Goal: Register for event/course

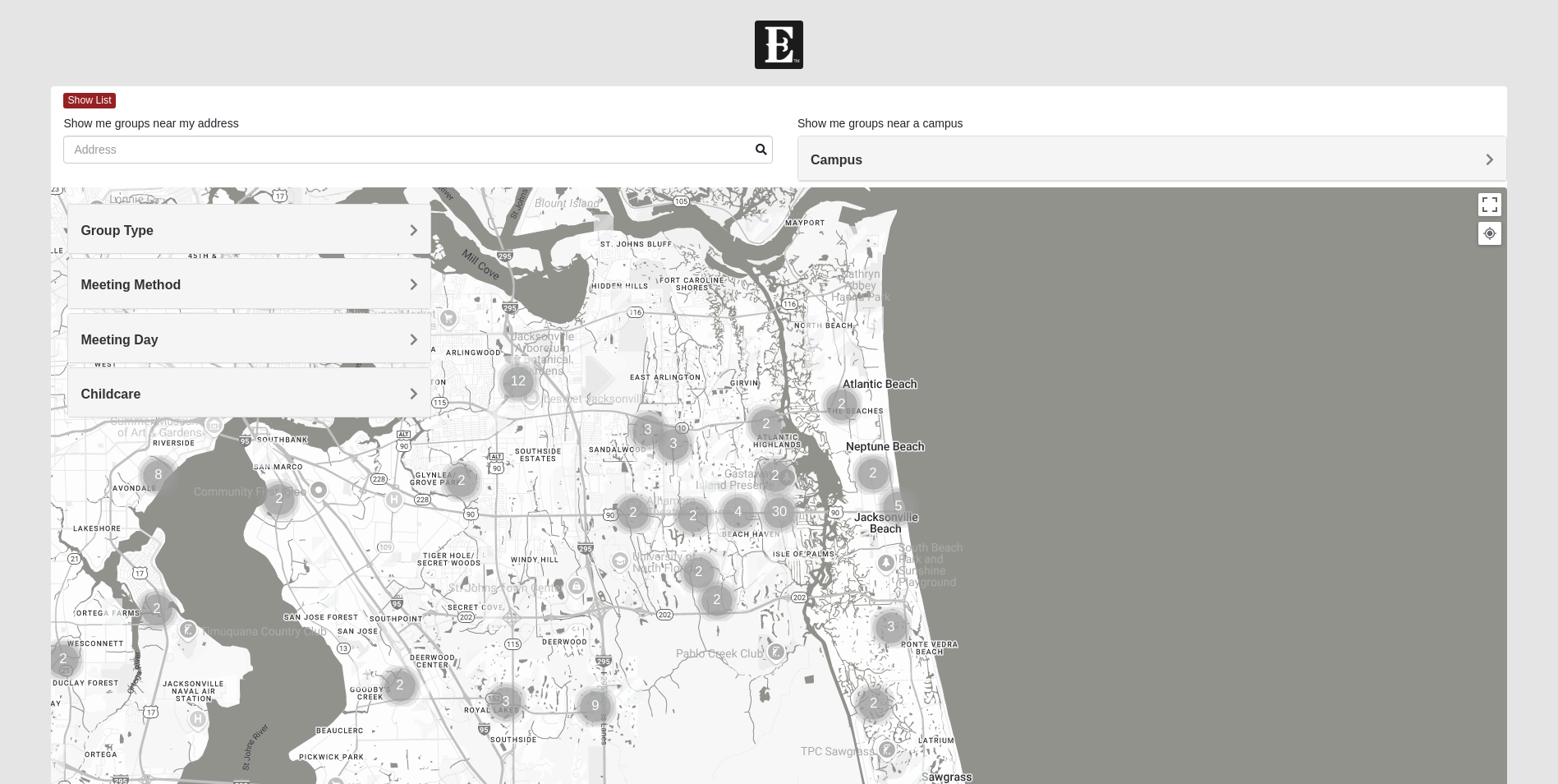
click at [383, 209] on div "Group Type" at bounding box center [250, 228] width 362 height 48
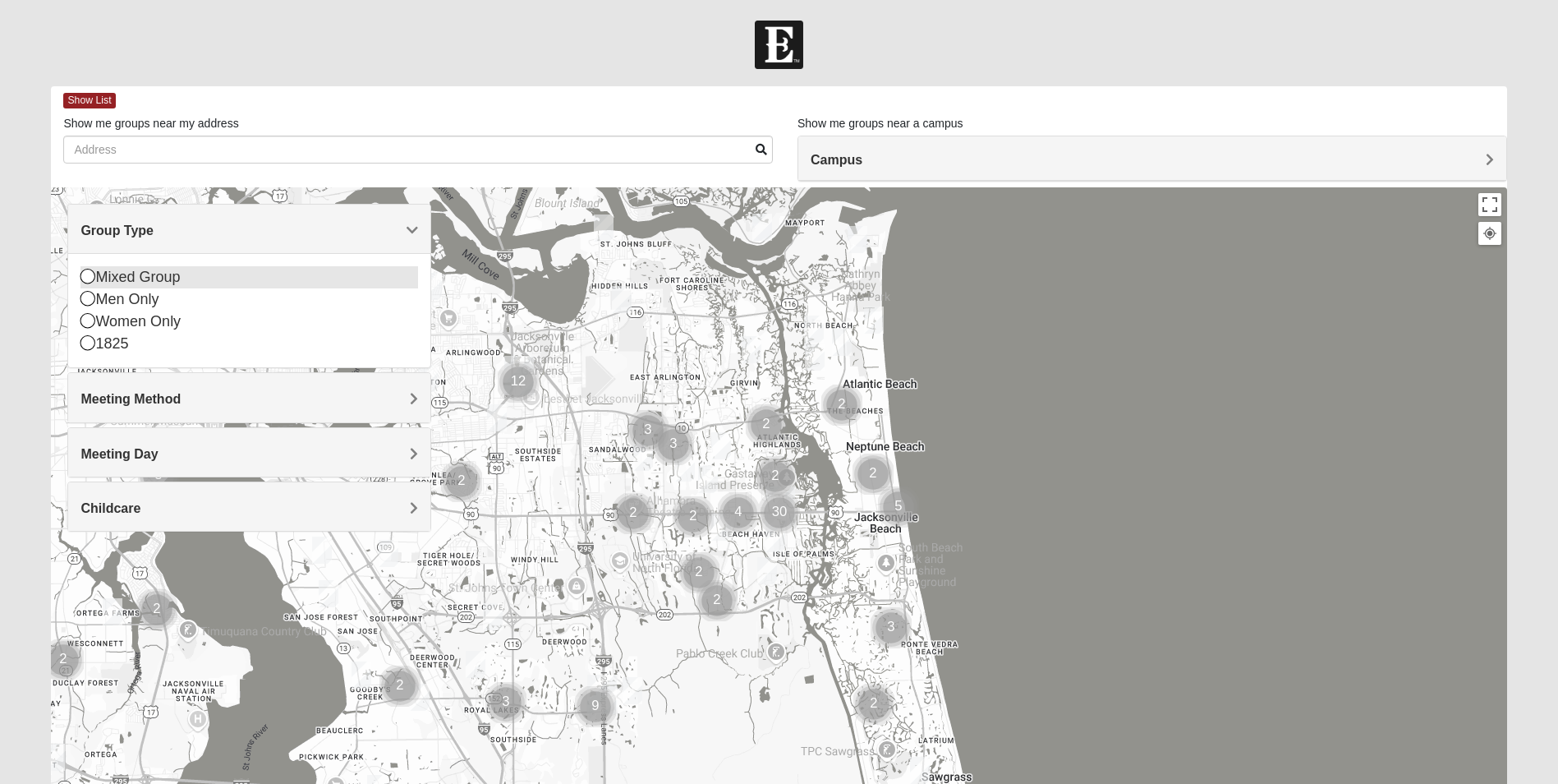
click at [146, 272] on div "Mixed Group" at bounding box center [249, 277] width 337 height 22
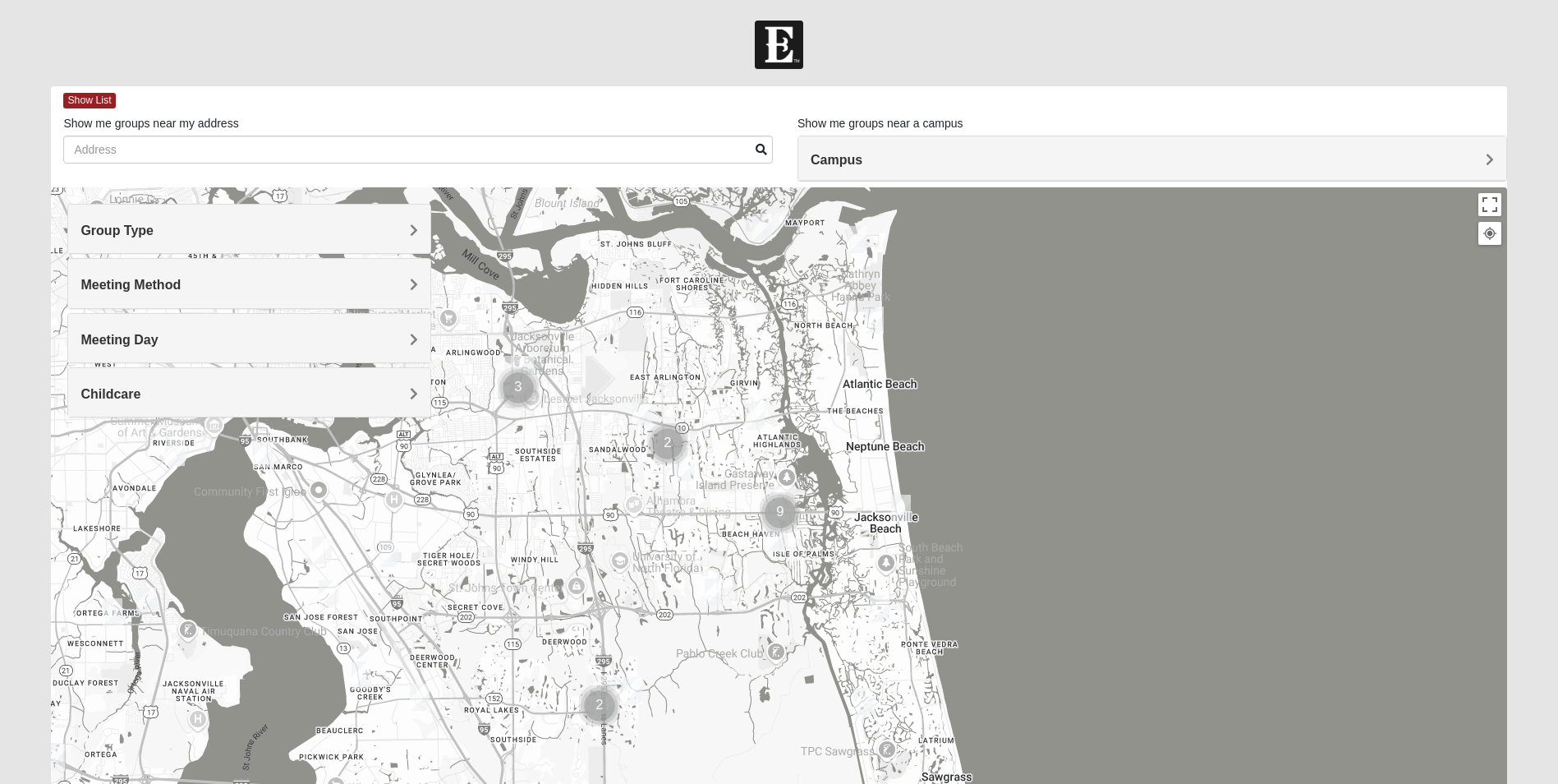
click at [335, 288] on h4 "Meeting Method" at bounding box center [249, 284] width 337 height 15
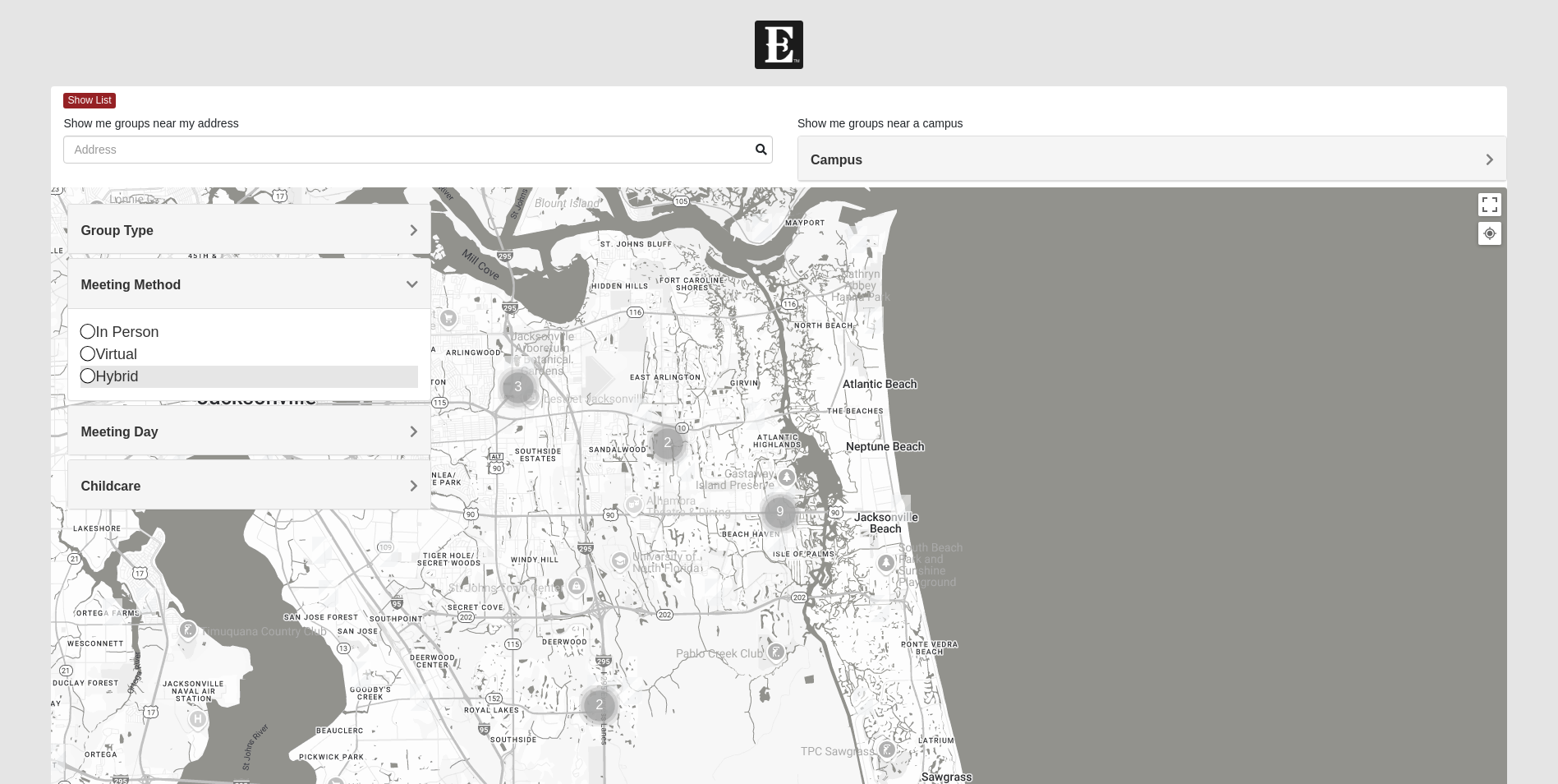
click at [136, 374] on div "Hybrid" at bounding box center [249, 376] width 337 height 22
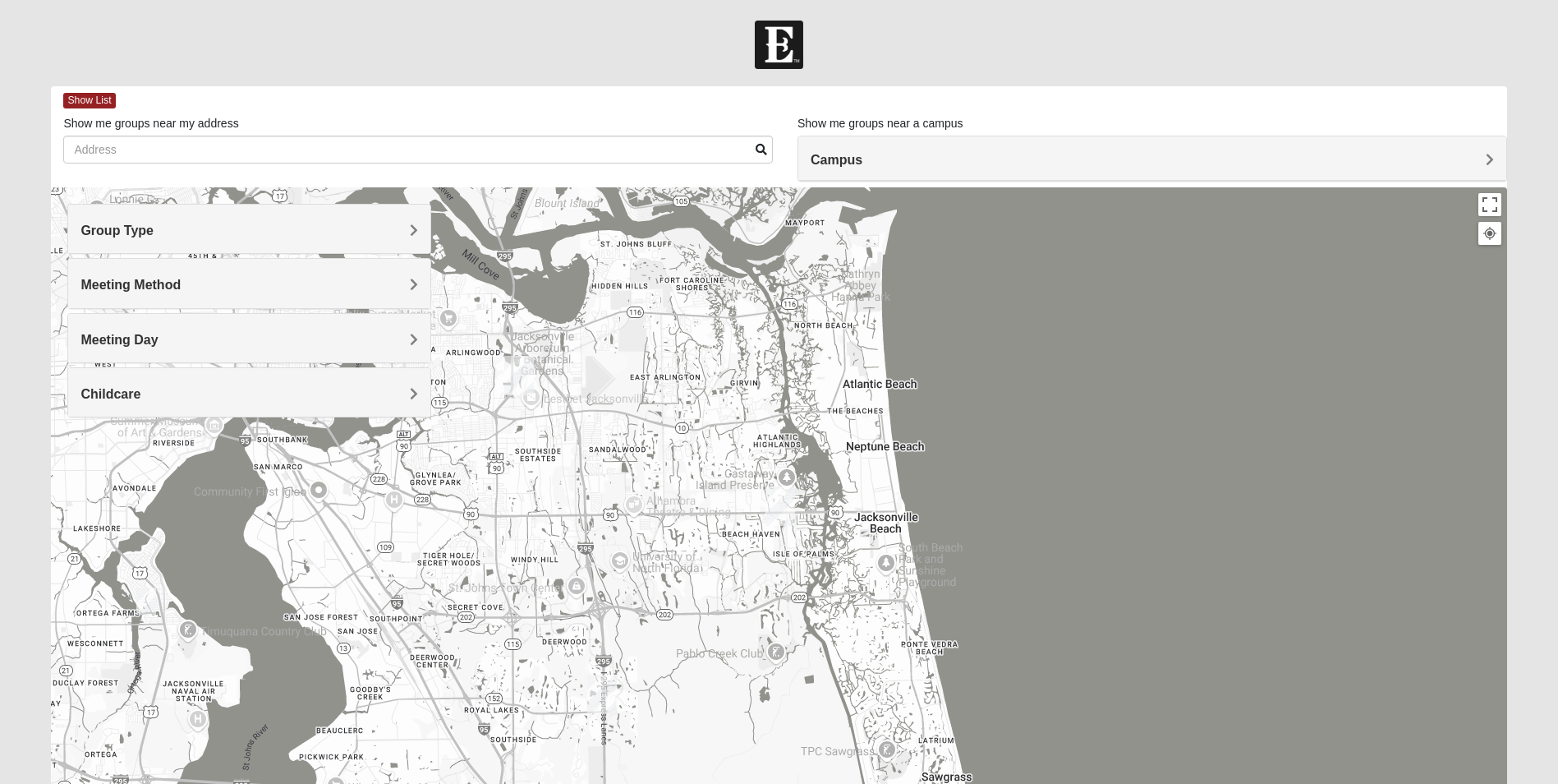
click at [348, 333] on h4 "Meeting Day" at bounding box center [249, 339] width 337 height 15
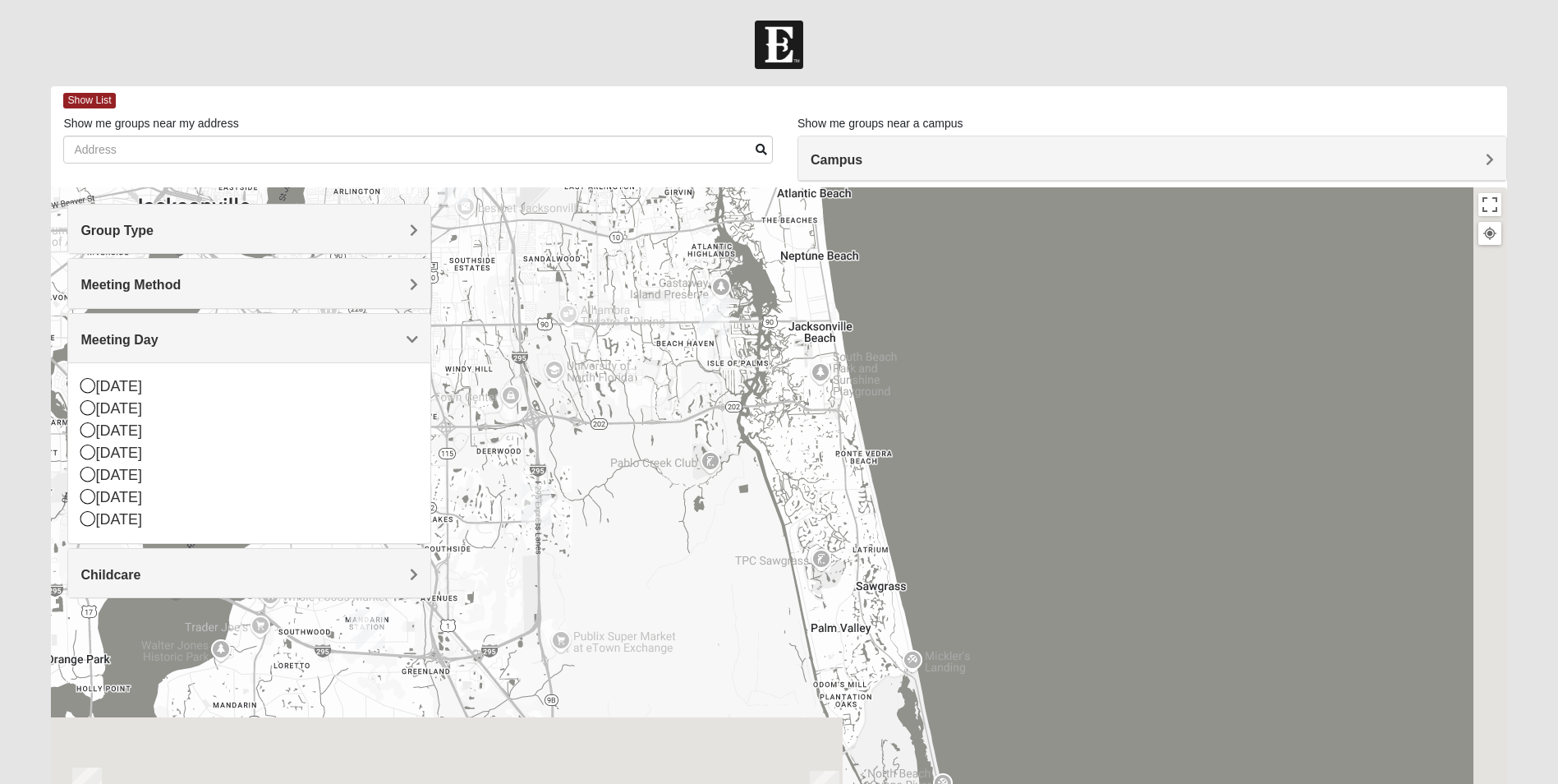
drag, startPoint x: 824, startPoint y: 672, endPoint x: 719, endPoint y: 343, distance: 345.3
click at [719, 343] on div at bounding box center [778, 515] width 1456 height 657
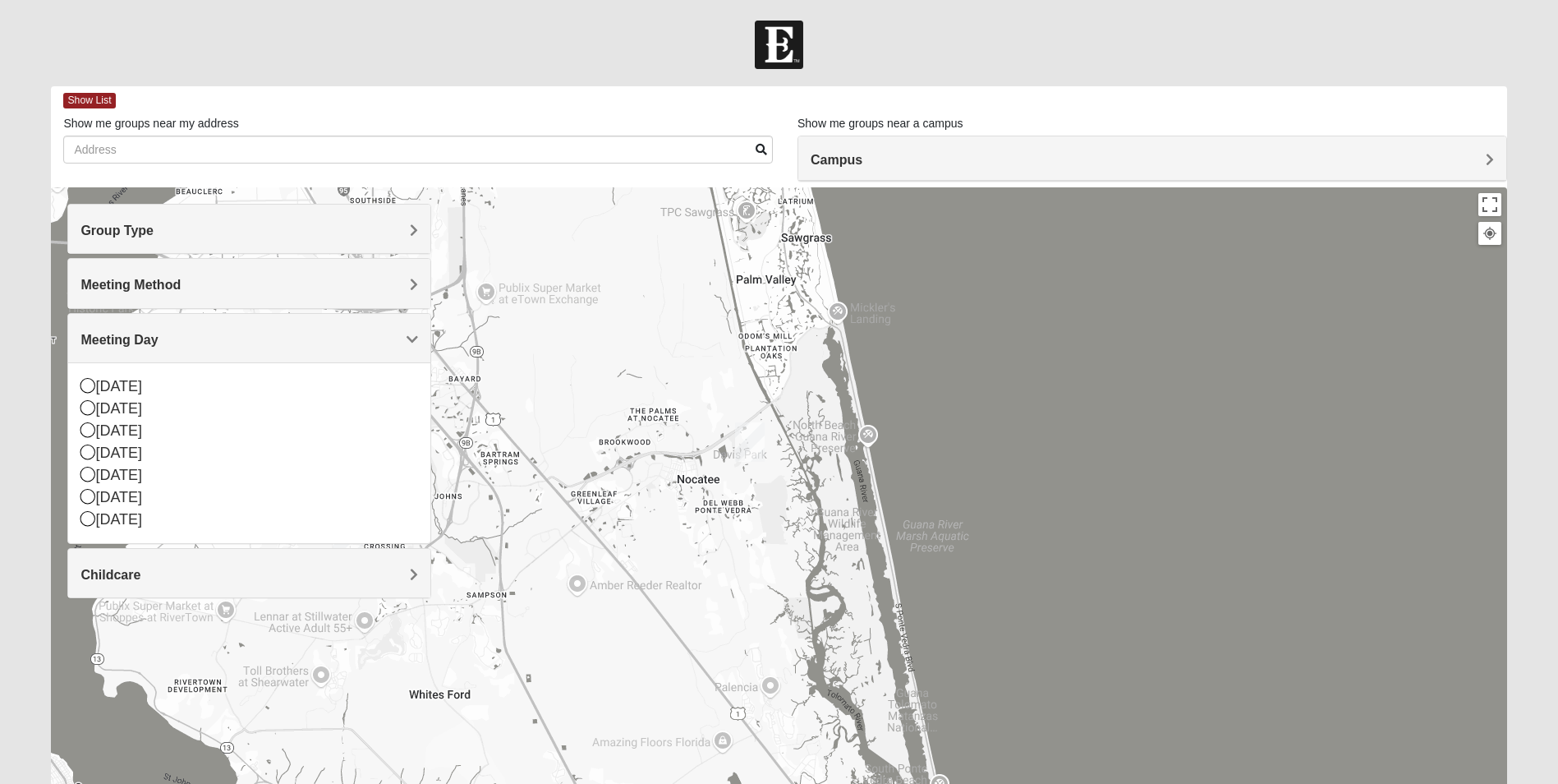
drag, startPoint x: 892, startPoint y: 700, endPoint x: 869, endPoint y: 540, distance: 161.6
click at [869, 540] on div at bounding box center [778, 515] width 1456 height 657
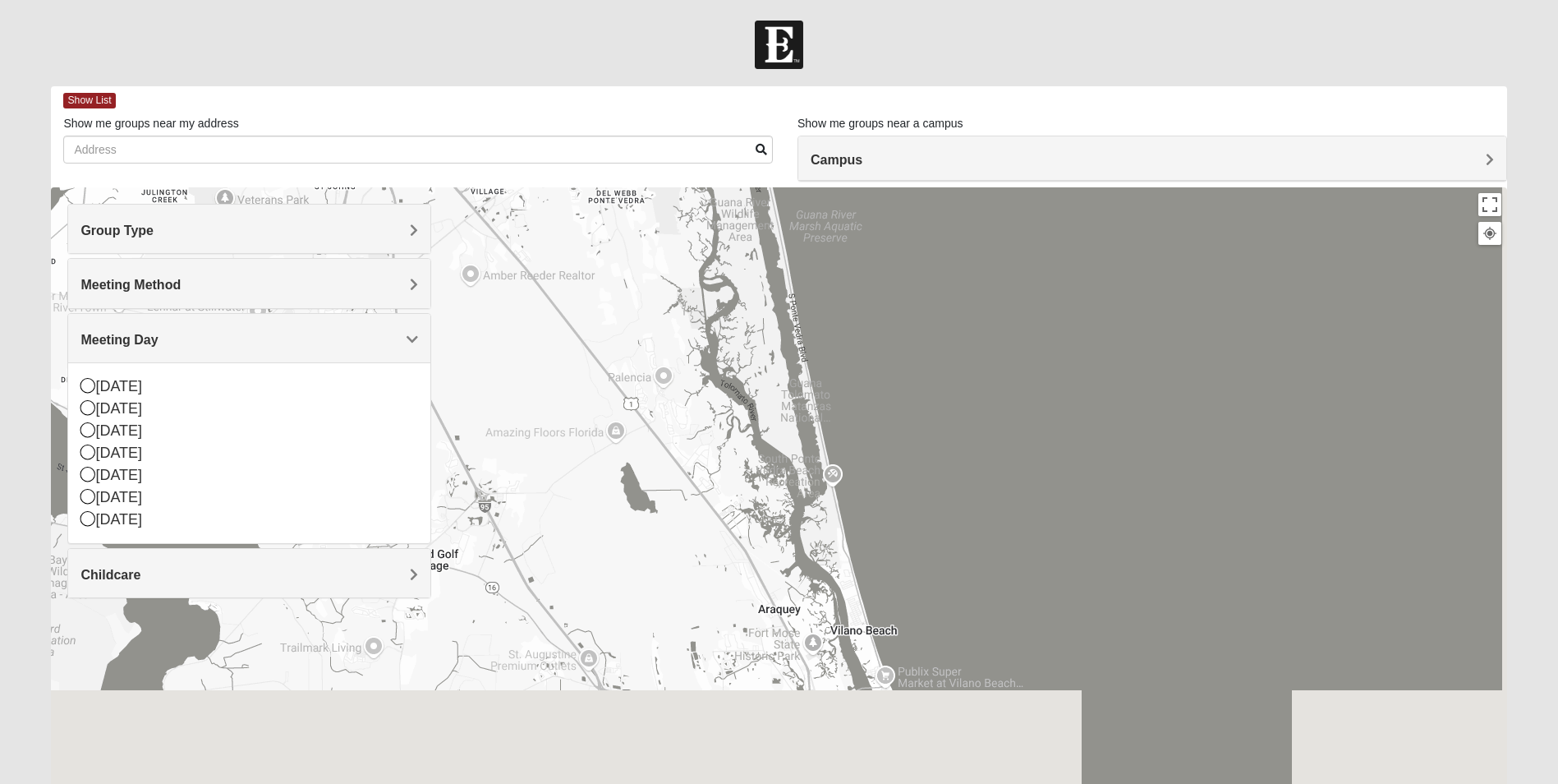
drag, startPoint x: 900, startPoint y: 682, endPoint x: 787, endPoint y: 353, distance: 347.9
click at [787, 353] on div at bounding box center [778, 515] width 1456 height 657
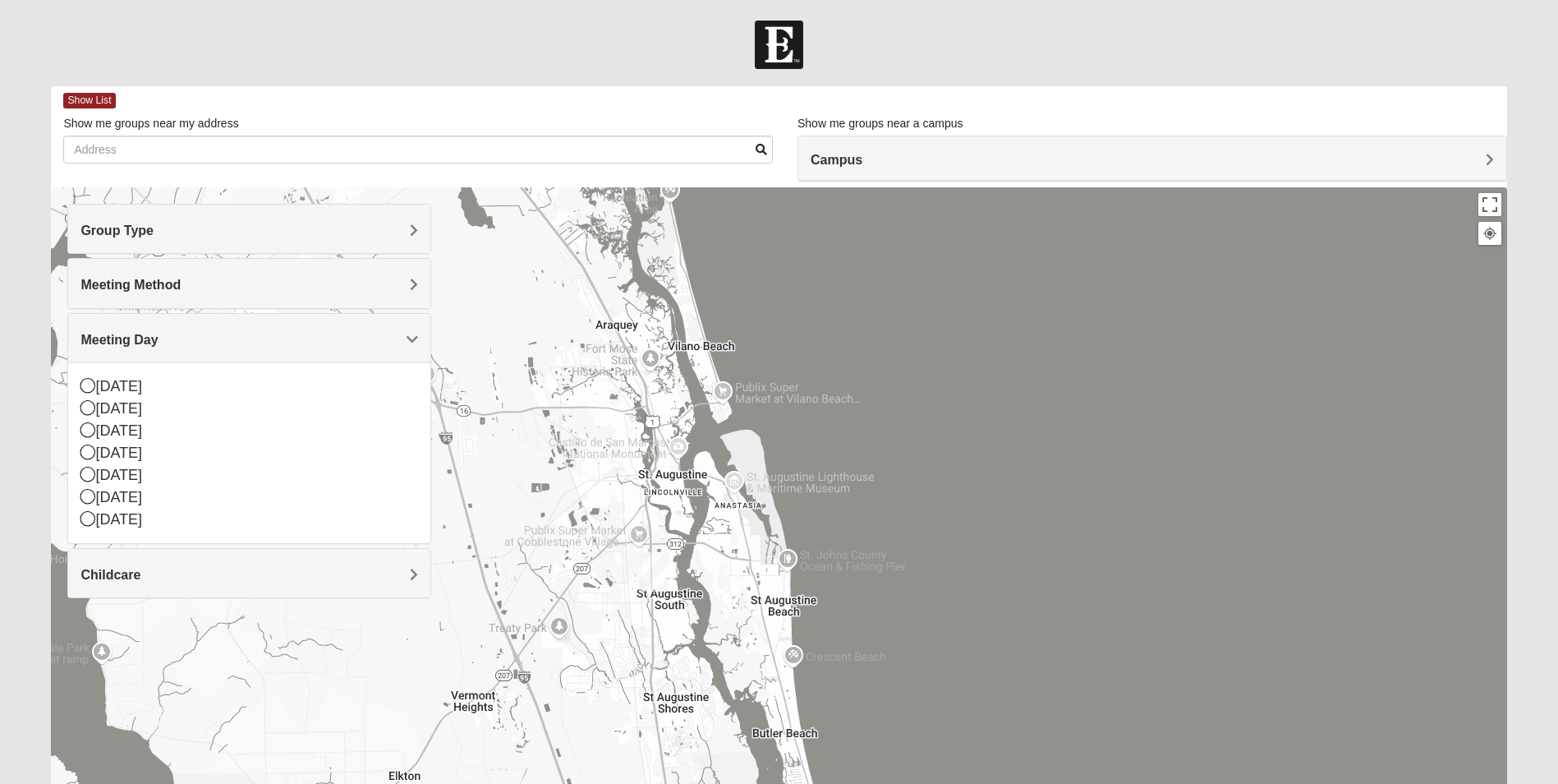
drag, startPoint x: 930, startPoint y: 658, endPoint x: 765, endPoint y: 381, distance: 322.4
click at [765, 381] on div at bounding box center [778, 515] width 1456 height 657
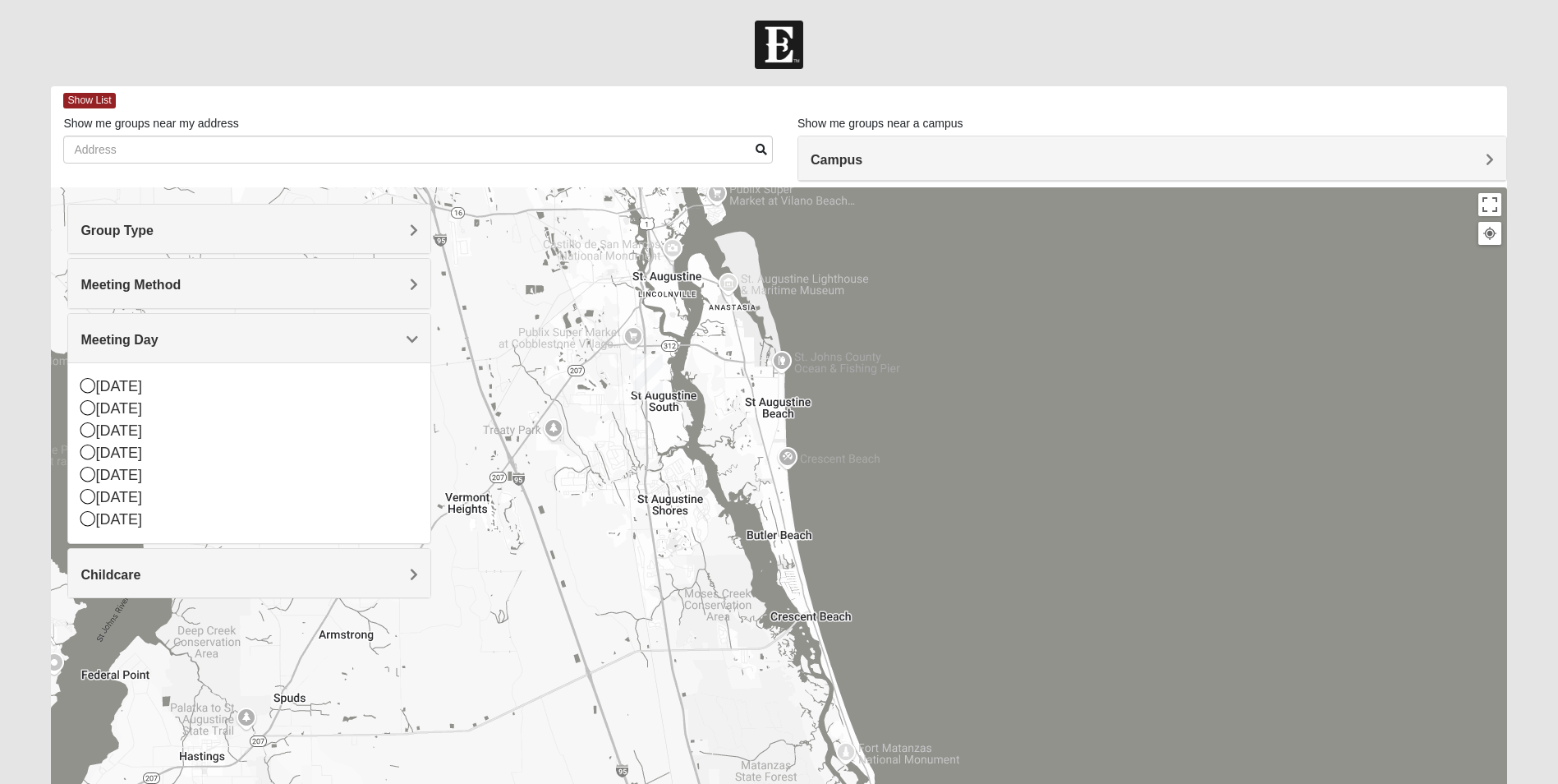
drag, startPoint x: 741, startPoint y: 645, endPoint x: 745, endPoint y: 496, distance: 149.1
click at [745, 496] on div at bounding box center [778, 515] width 1456 height 657
click at [126, 447] on div "Wednesday" at bounding box center [249, 453] width 337 height 22
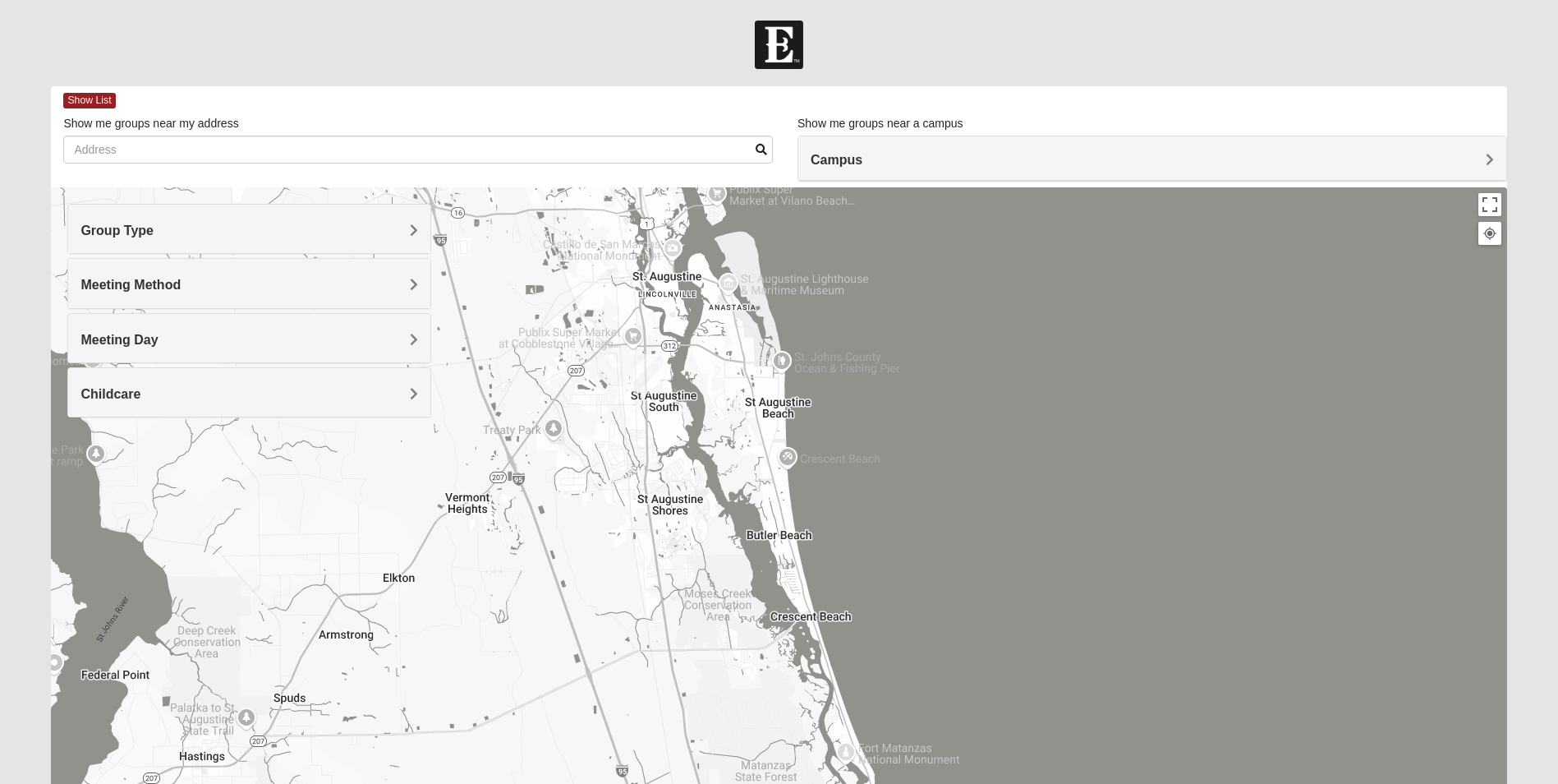
click at [368, 402] on div "Childcare" at bounding box center [250, 392] width 362 height 48
click at [282, 455] on div "No" at bounding box center [249, 463] width 337 height 22
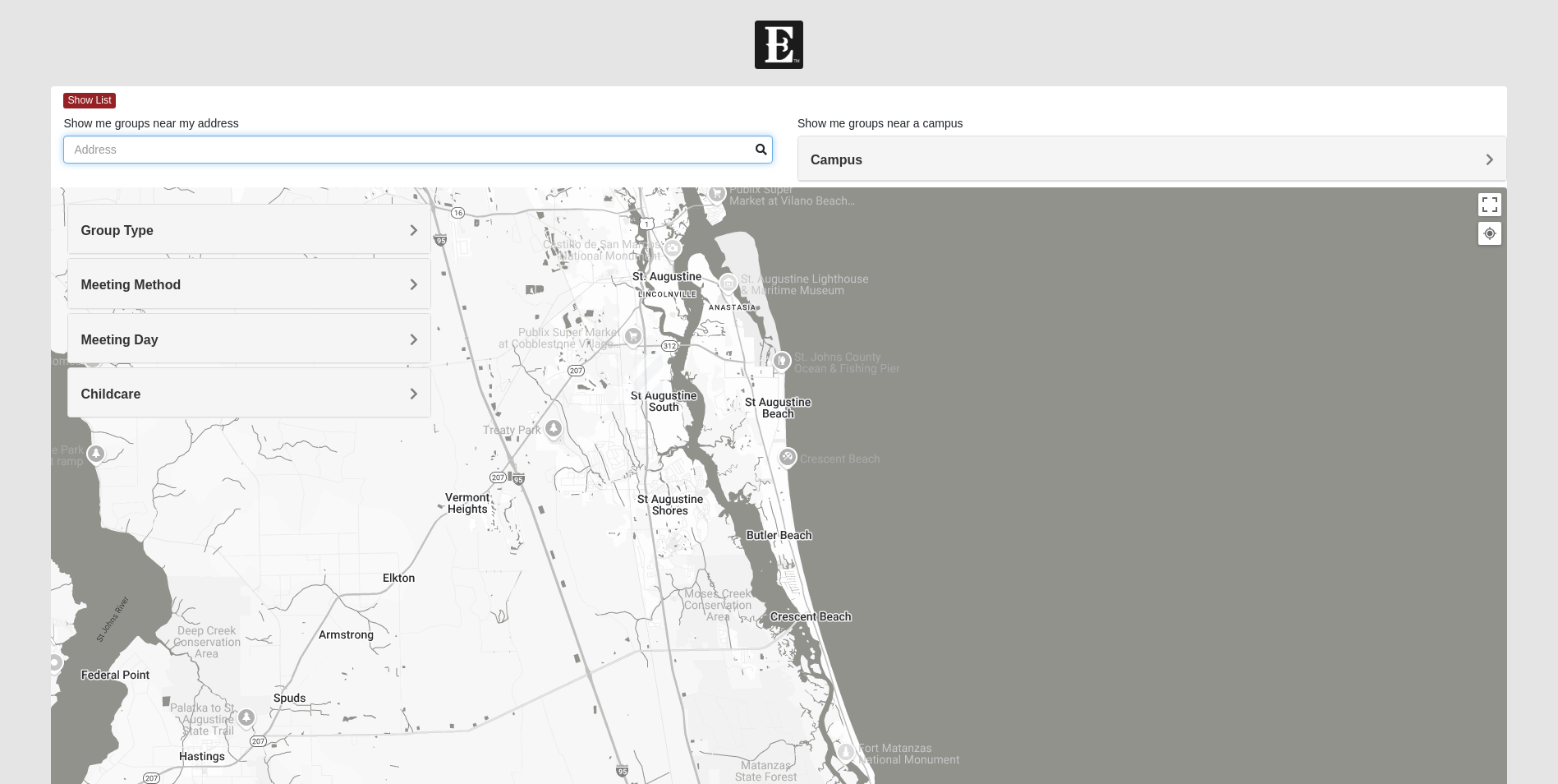
click at [387, 150] on input "Show me groups near my address" at bounding box center [418, 149] width 710 height 28
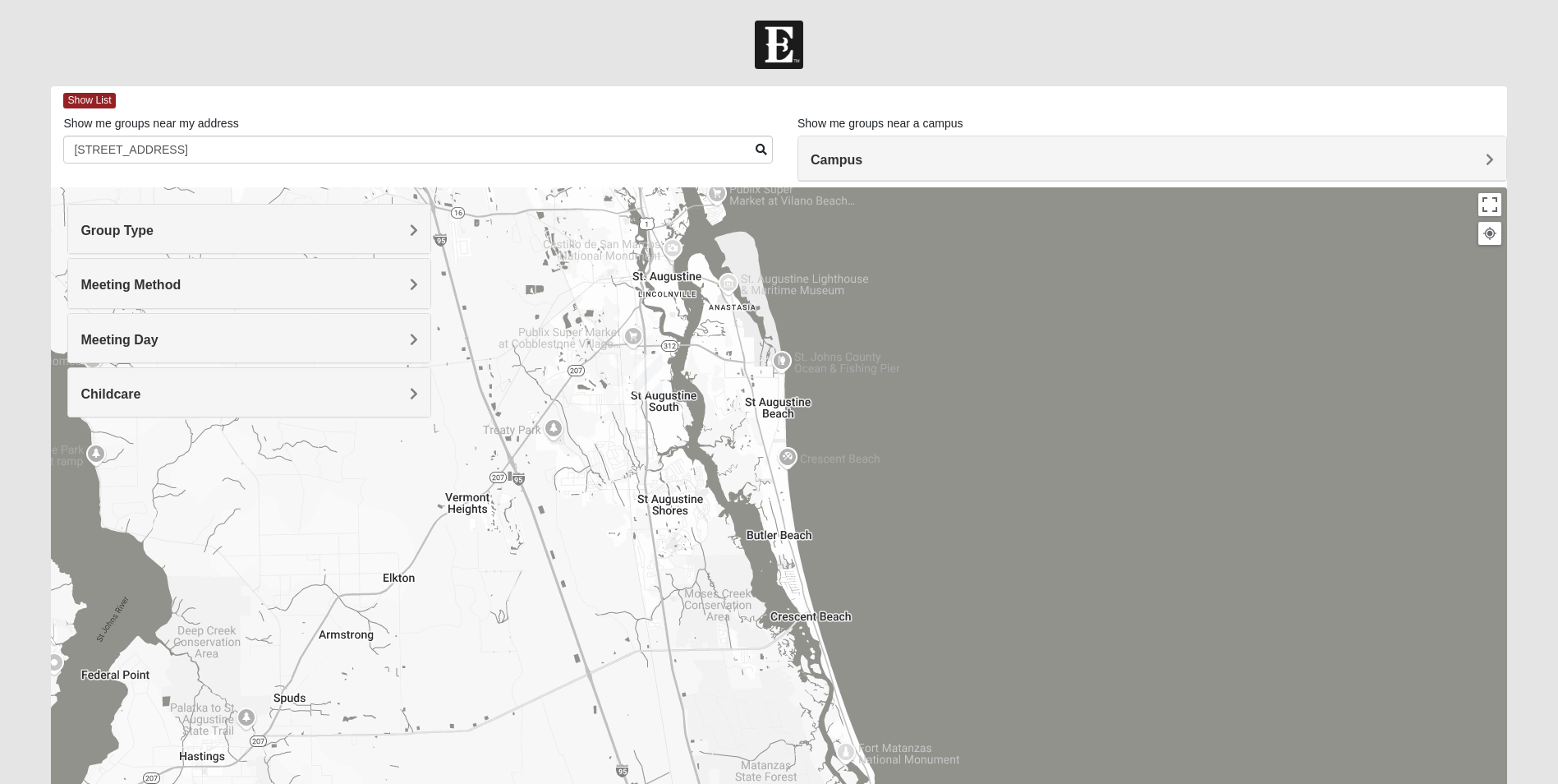
click at [759, 152] on span at bounding box center [762, 150] width 12 height 12
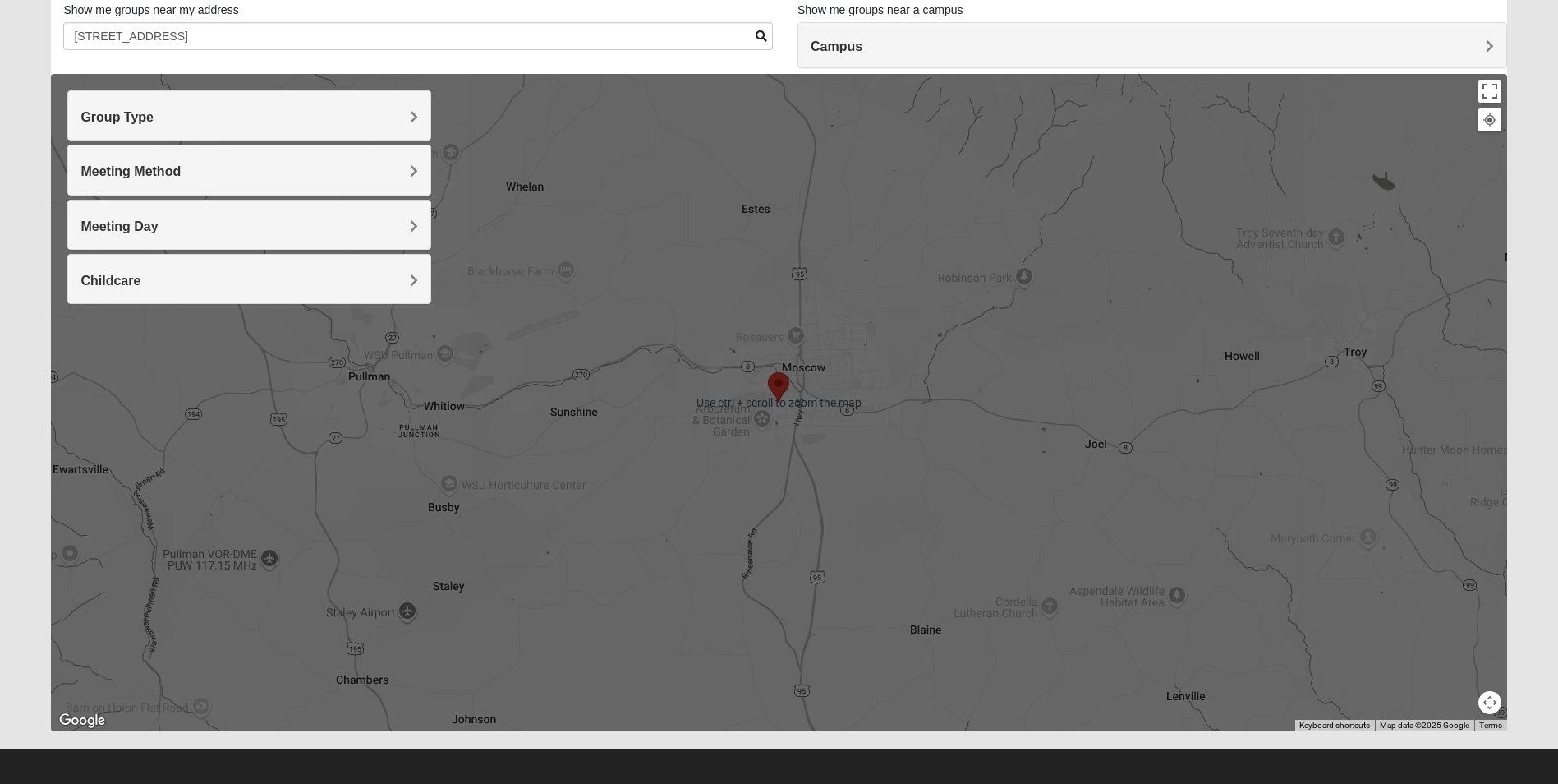
scroll to position [121, 0]
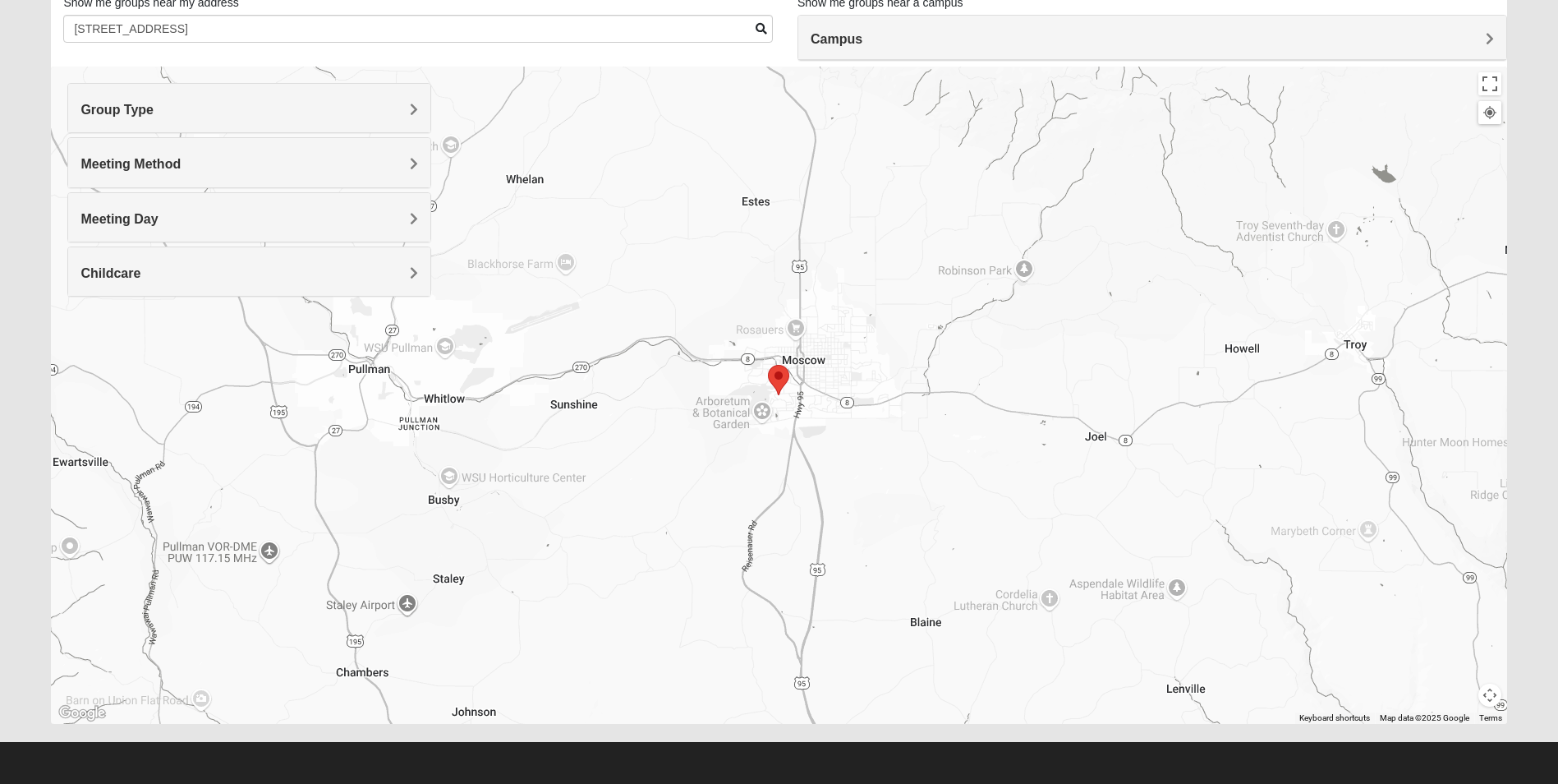
click at [1492, 696] on button "Map camera controls" at bounding box center [1489, 694] width 23 height 23
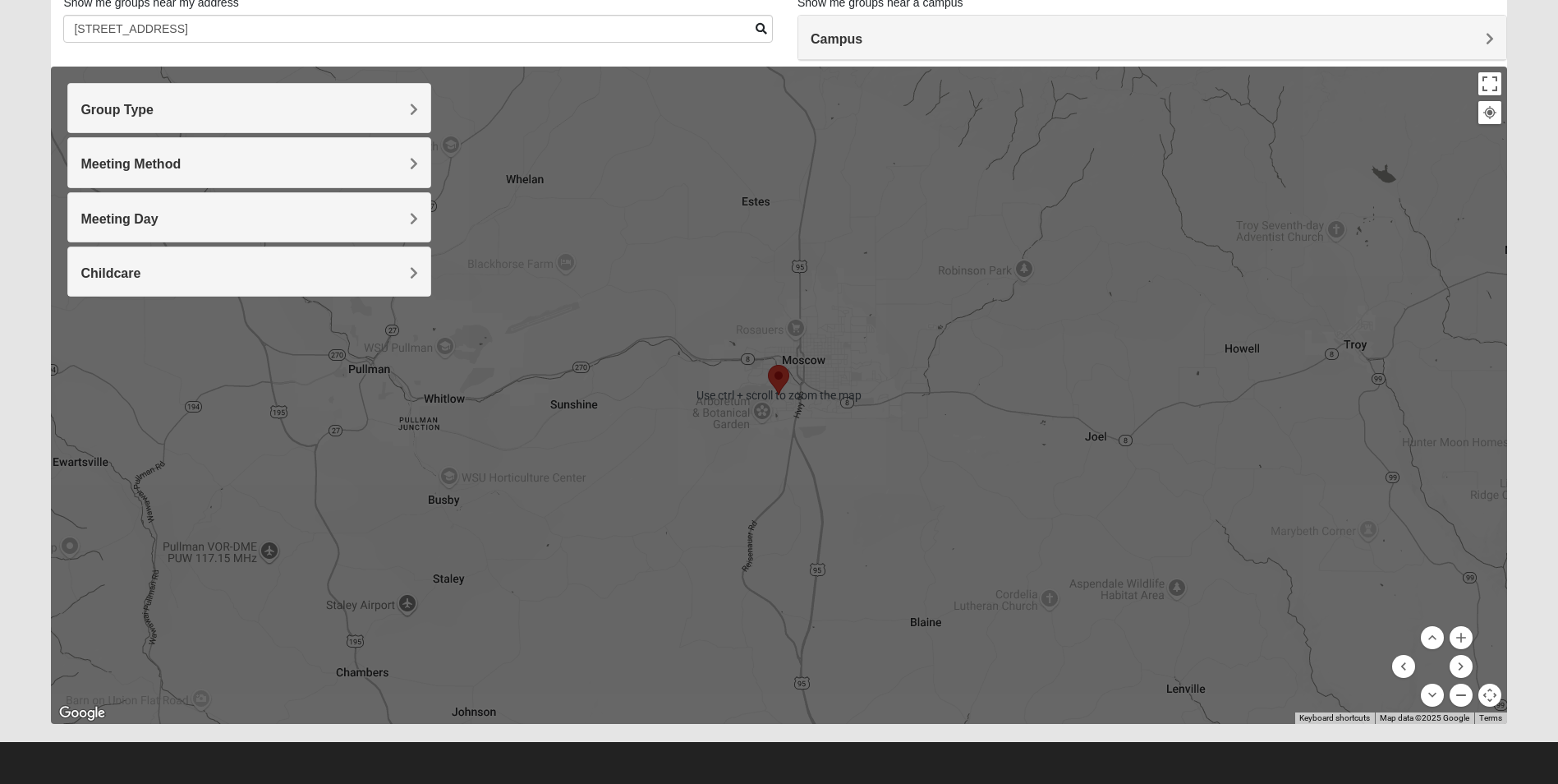
click at [1467, 694] on button "Zoom out" at bounding box center [1461, 694] width 23 height 23
click at [1465, 692] on button "Zoom out" at bounding box center [1461, 694] width 23 height 23
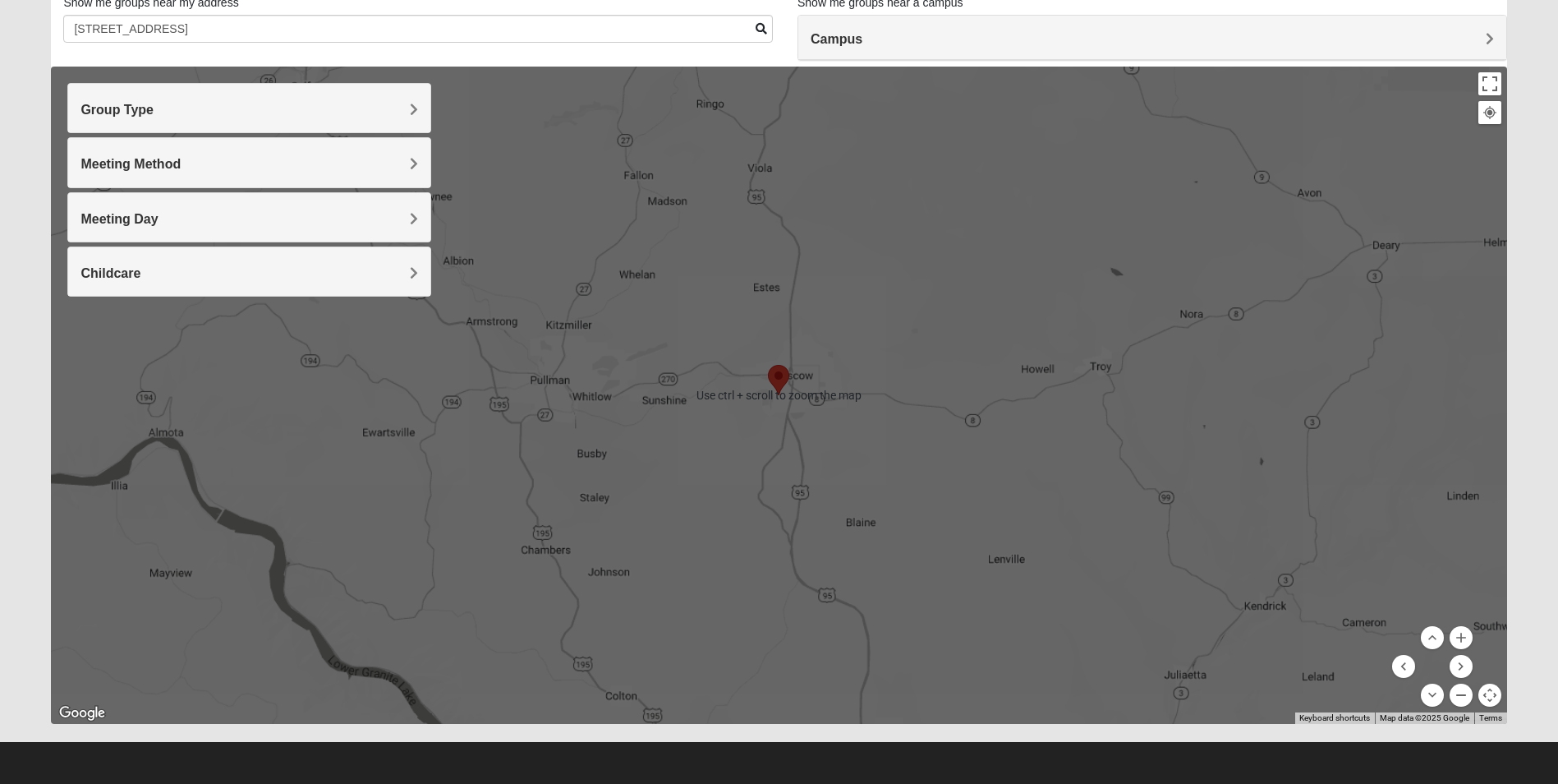
click at [1464, 690] on button "Zoom out" at bounding box center [1461, 694] width 23 height 23
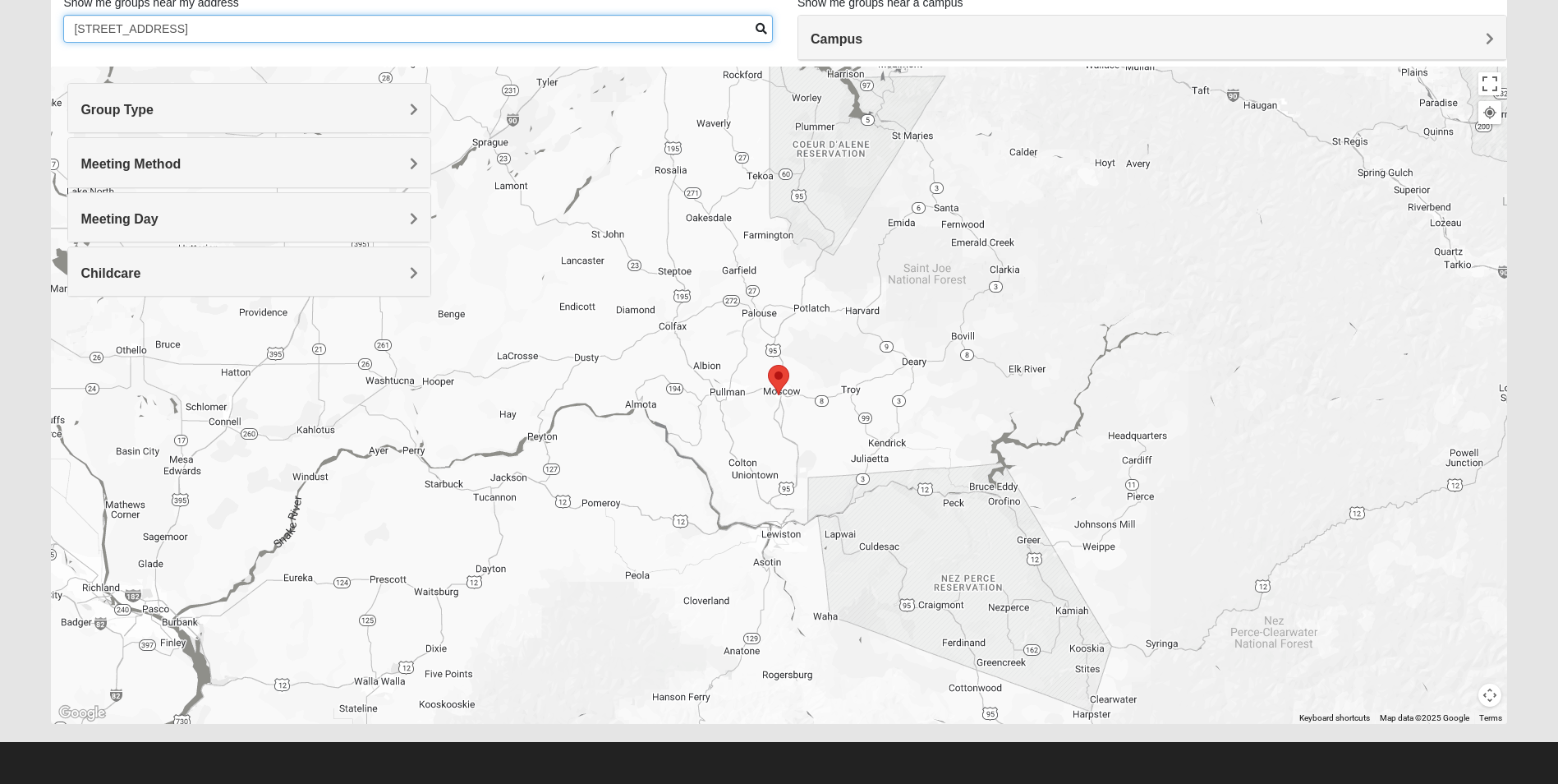
click at [254, 28] on input "[STREET_ADDRESS]" at bounding box center [418, 28] width 710 height 28
click at [750, 22] on input "207 Queen Road Saint Augustine, FL 32086" at bounding box center [418, 28] width 710 height 28
type input "207 Queen Road Saint Augustine, FL 32086"
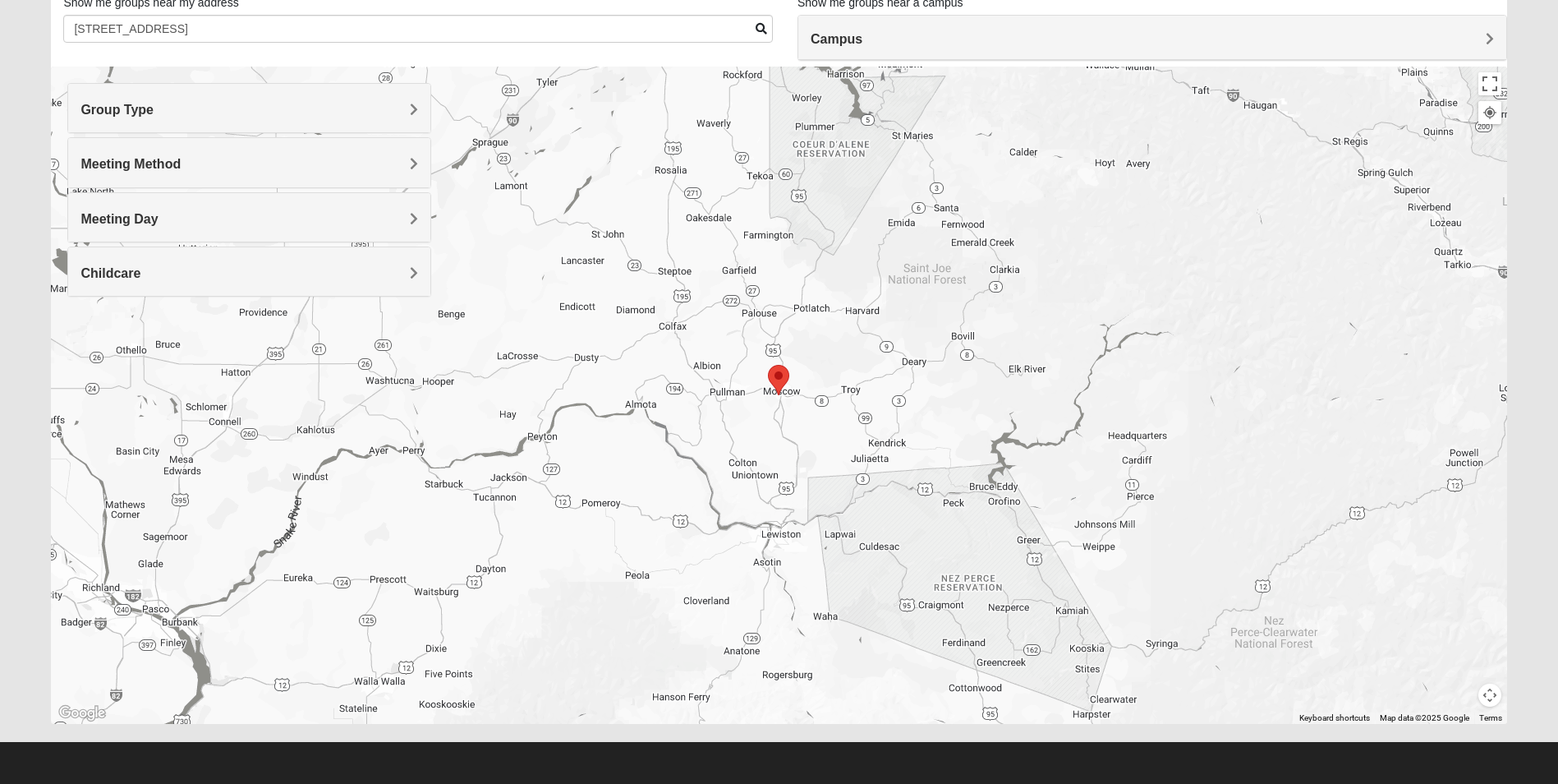
click at [756, 32] on span at bounding box center [762, 29] width 12 height 12
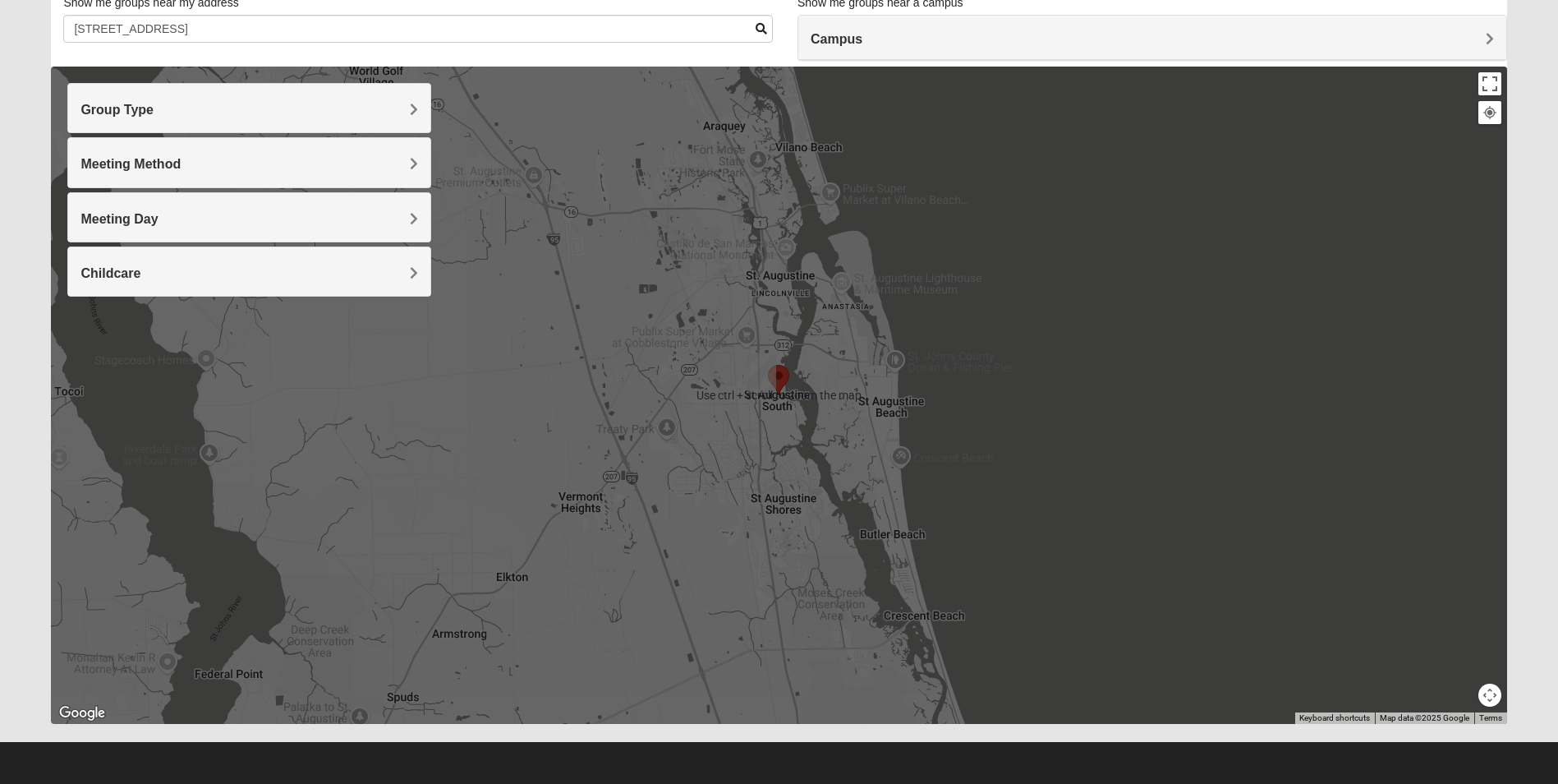
click at [379, 101] on h4 "Group Type" at bounding box center [249, 109] width 337 height 15
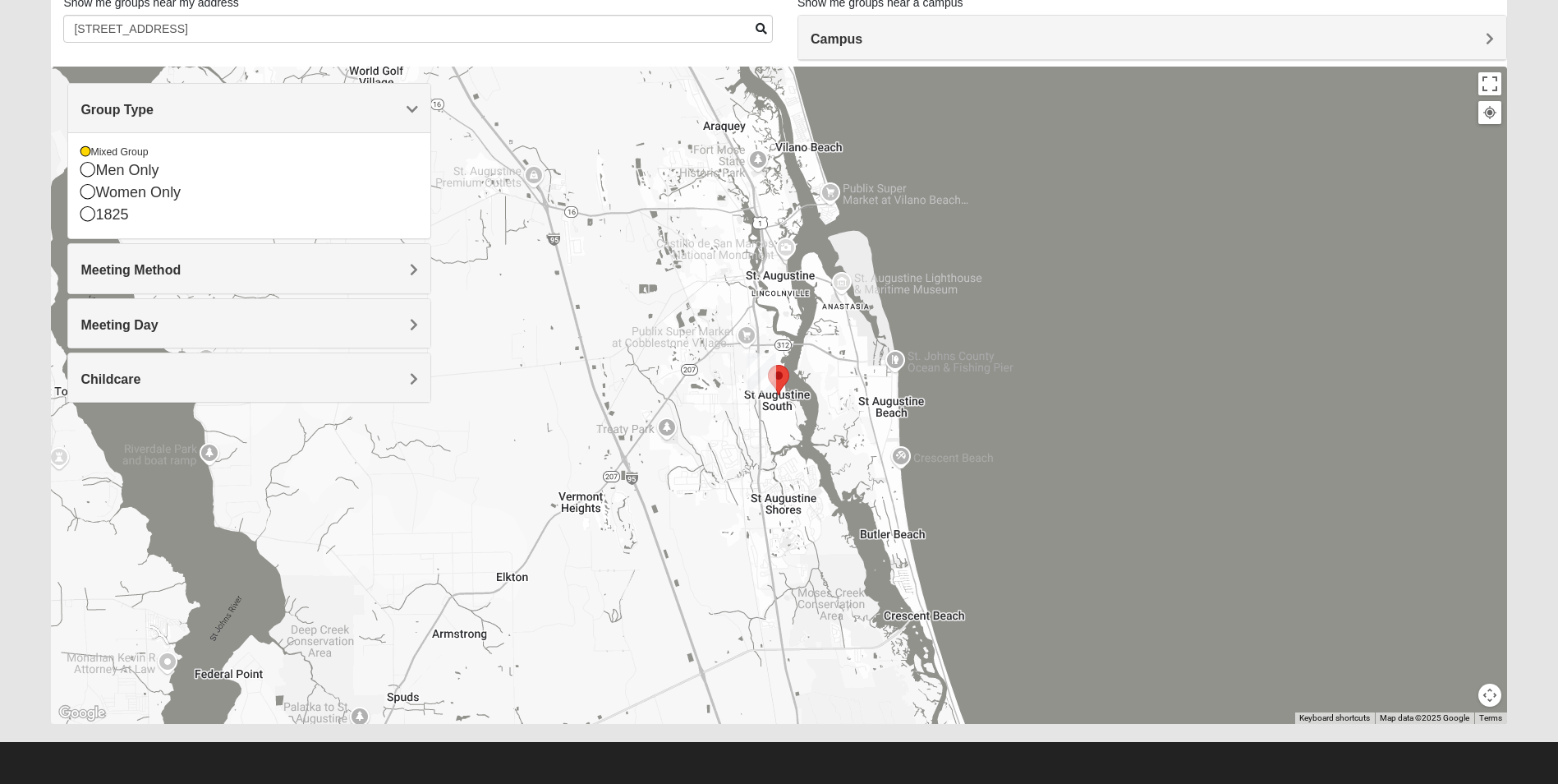
click at [403, 110] on h4 "Group Type" at bounding box center [249, 109] width 337 height 15
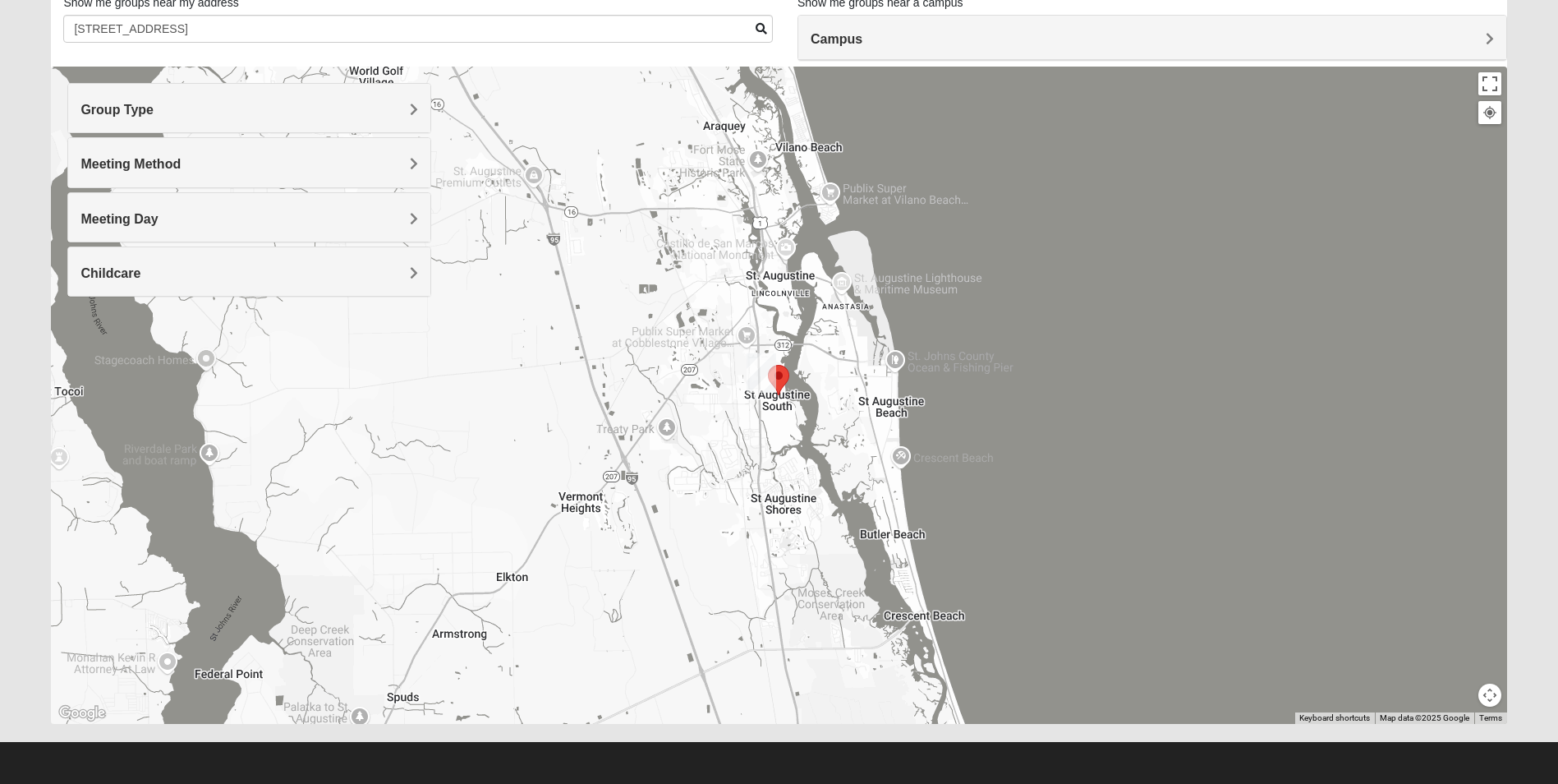
click at [381, 172] on h4 "Meeting Method" at bounding box center [249, 164] width 337 height 15
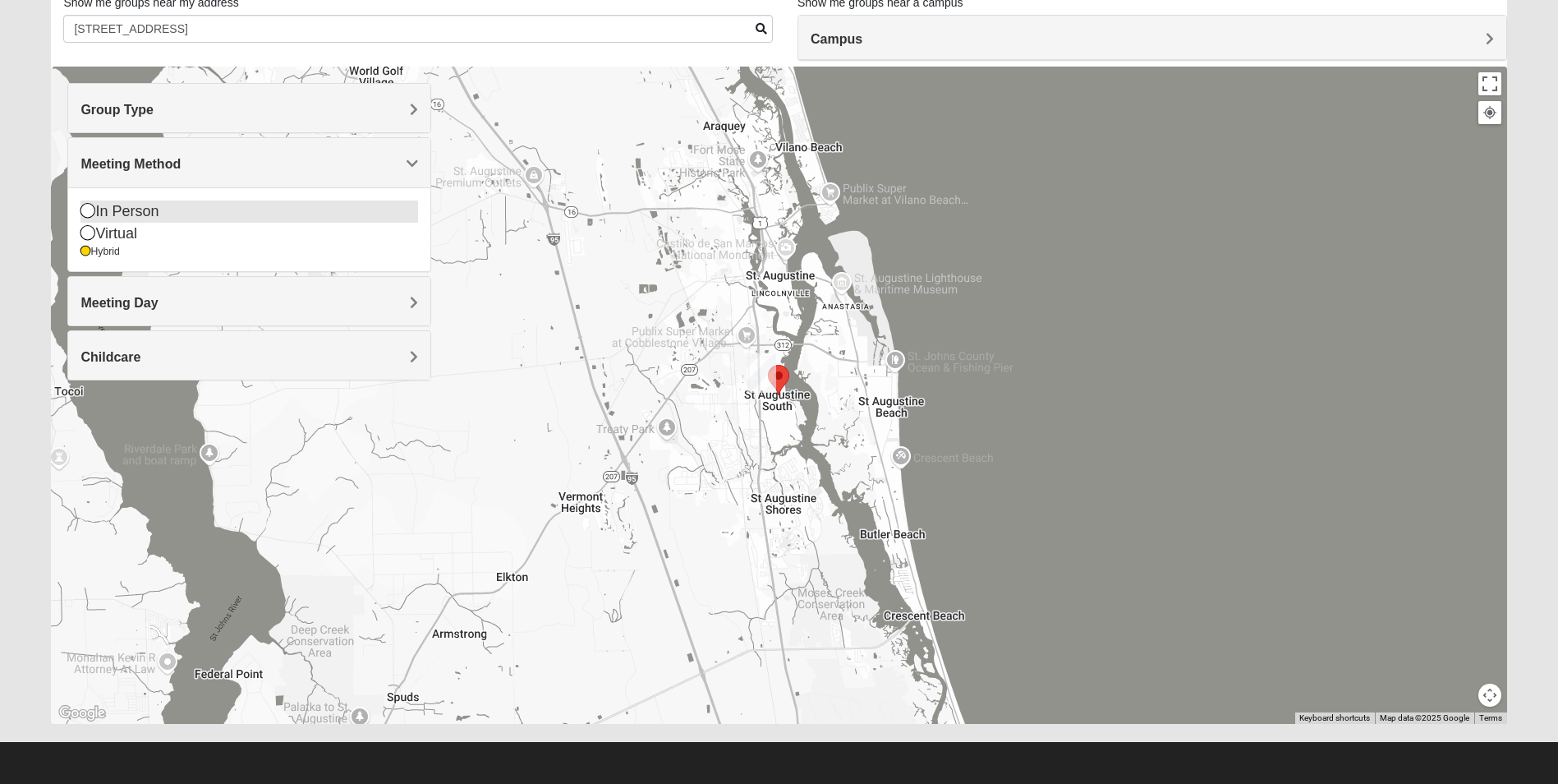
click at [161, 209] on div "In Person" at bounding box center [249, 211] width 337 height 22
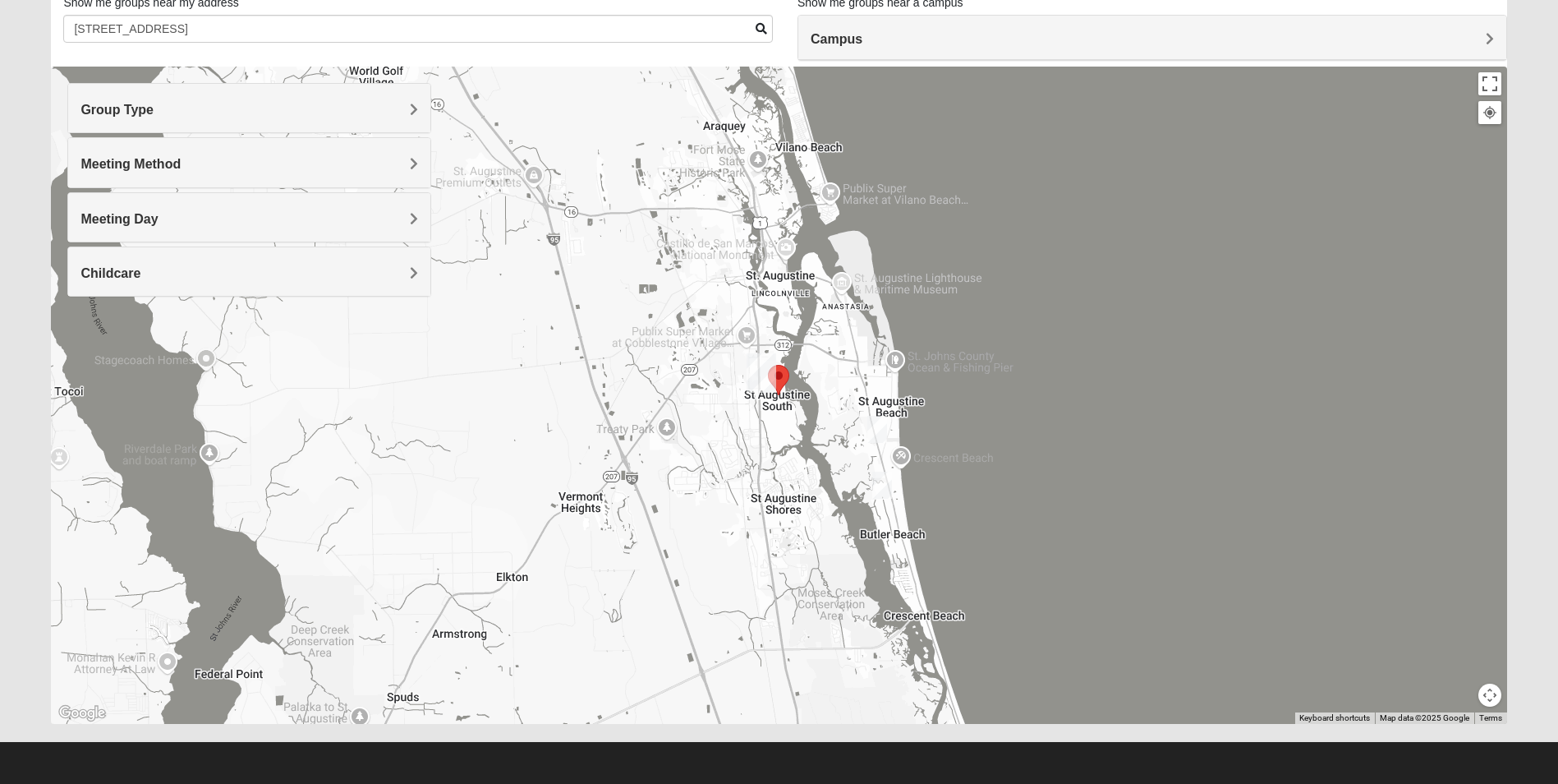
click at [878, 430] on img "Mixed West 32080" at bounding box center [877, 430] width 33 height 41
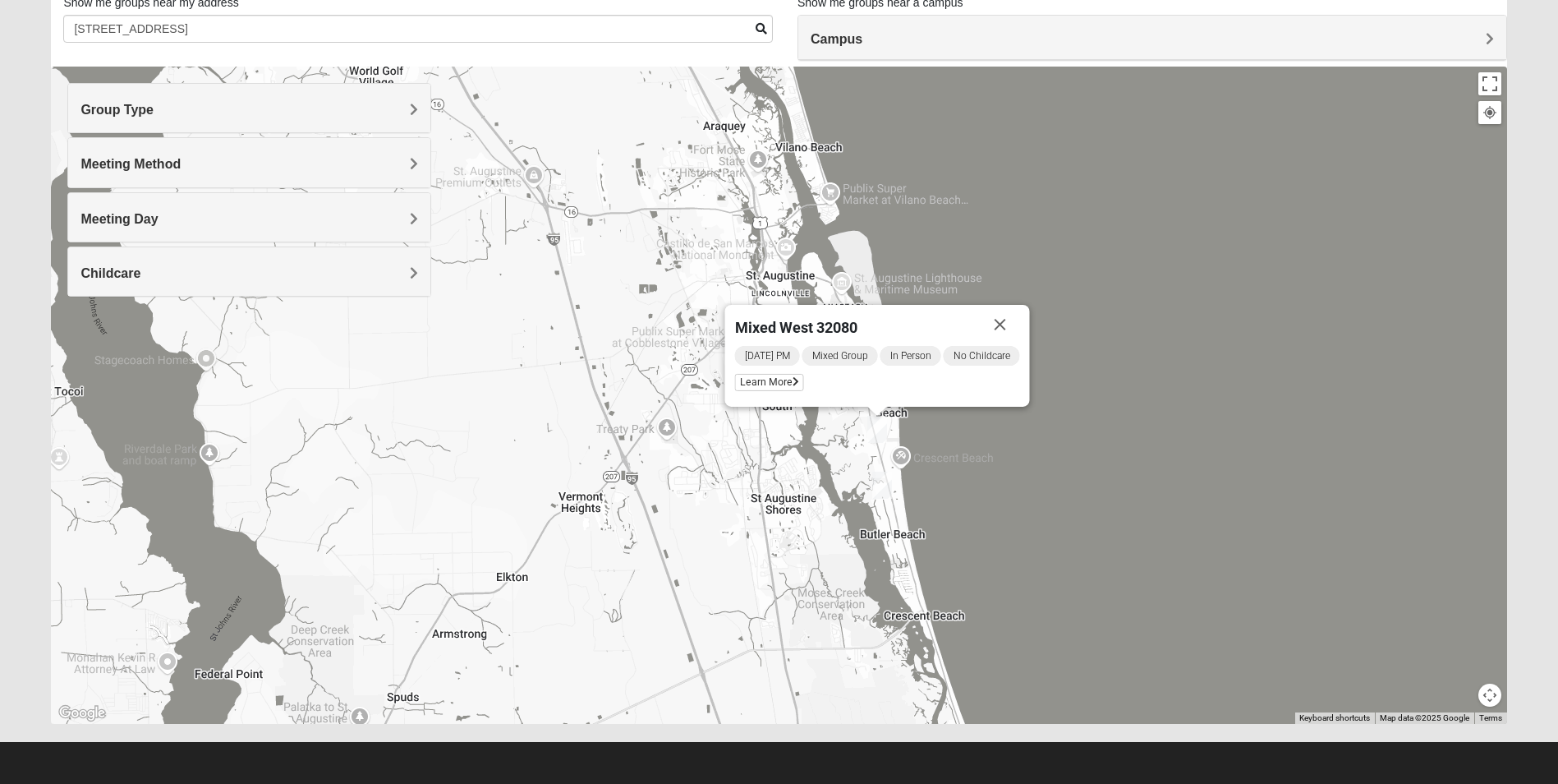
click at [885, 483] on img "Mixed Tant 32080" at bounding box center [882, 485] width 33 height 41
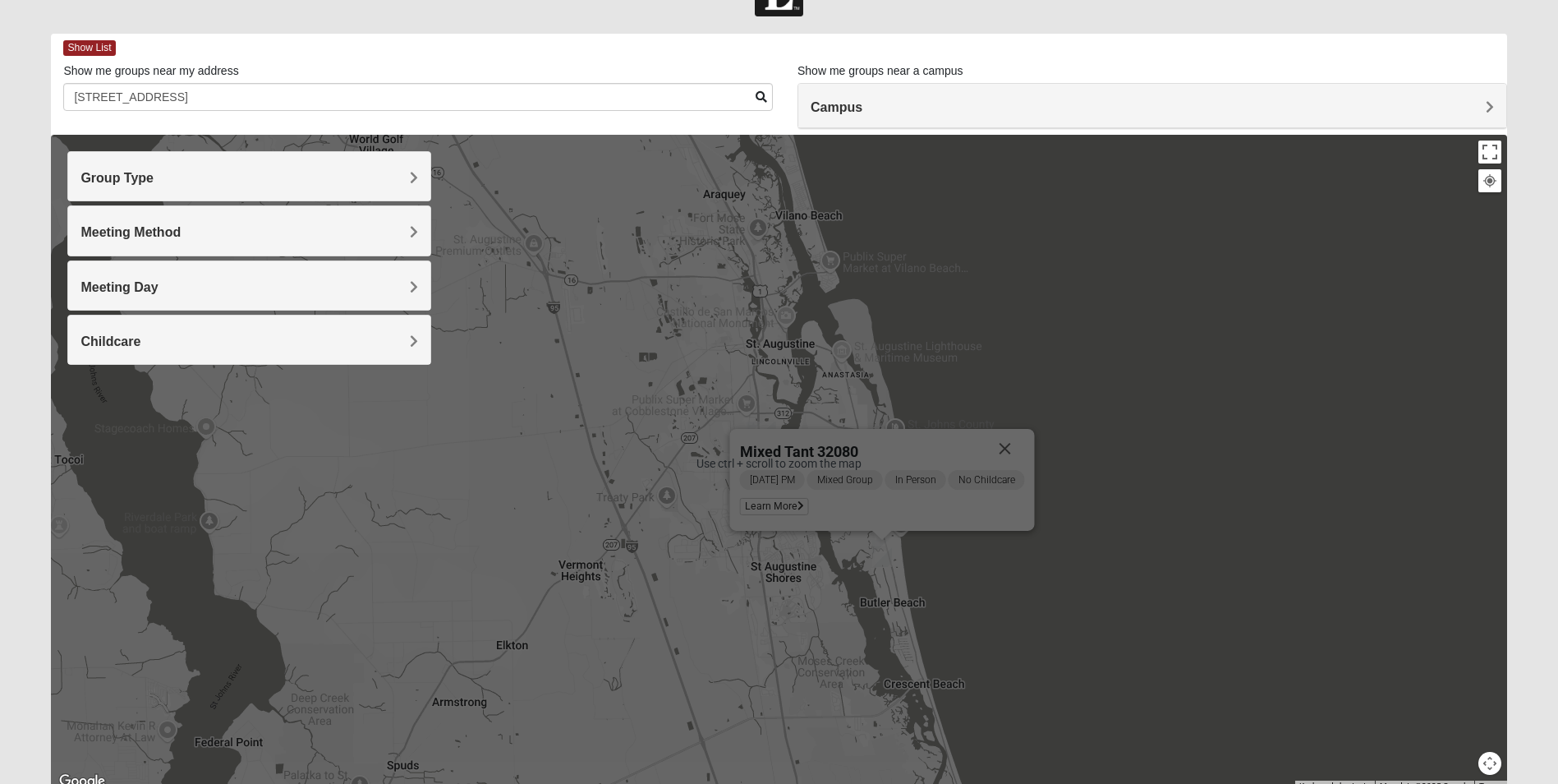
scroll to position [82, 0]
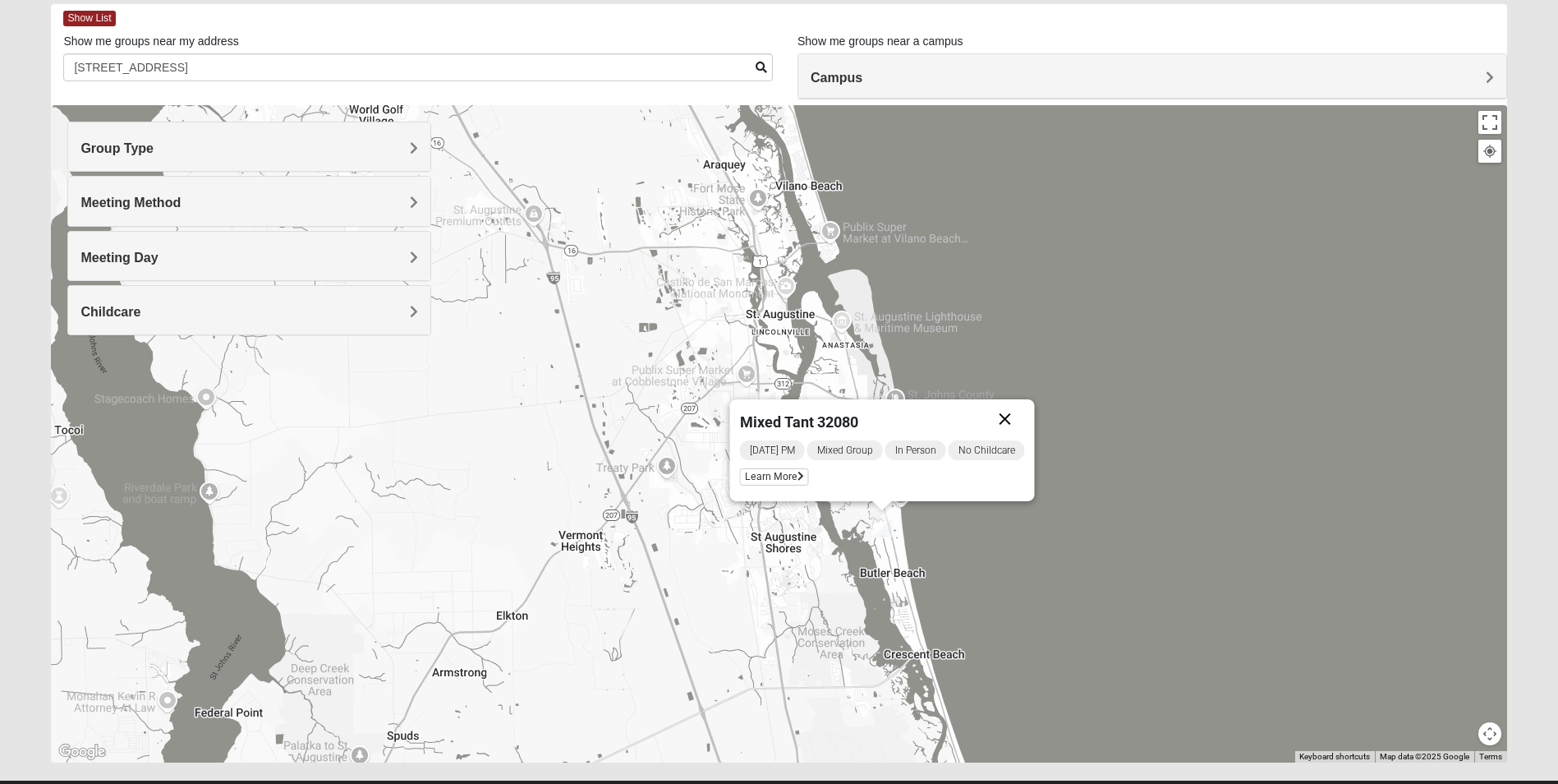
click at [1016, 419] on button "Close" at bounding box center [1005, 419] width 40 height 40
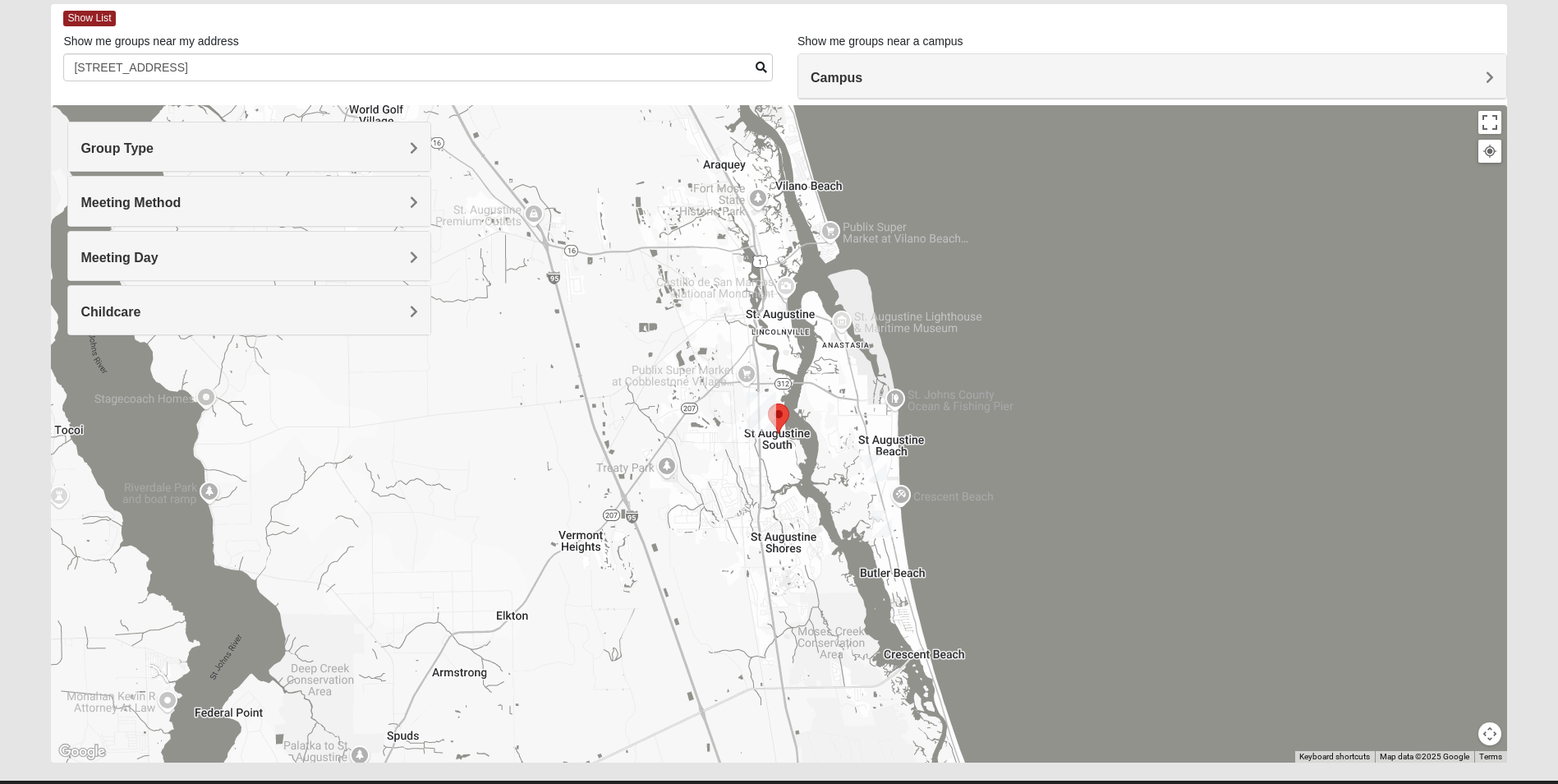
click at [879, 469] on img "Mixed West 32080" at bounding box center [877, 468] width 33 height 41
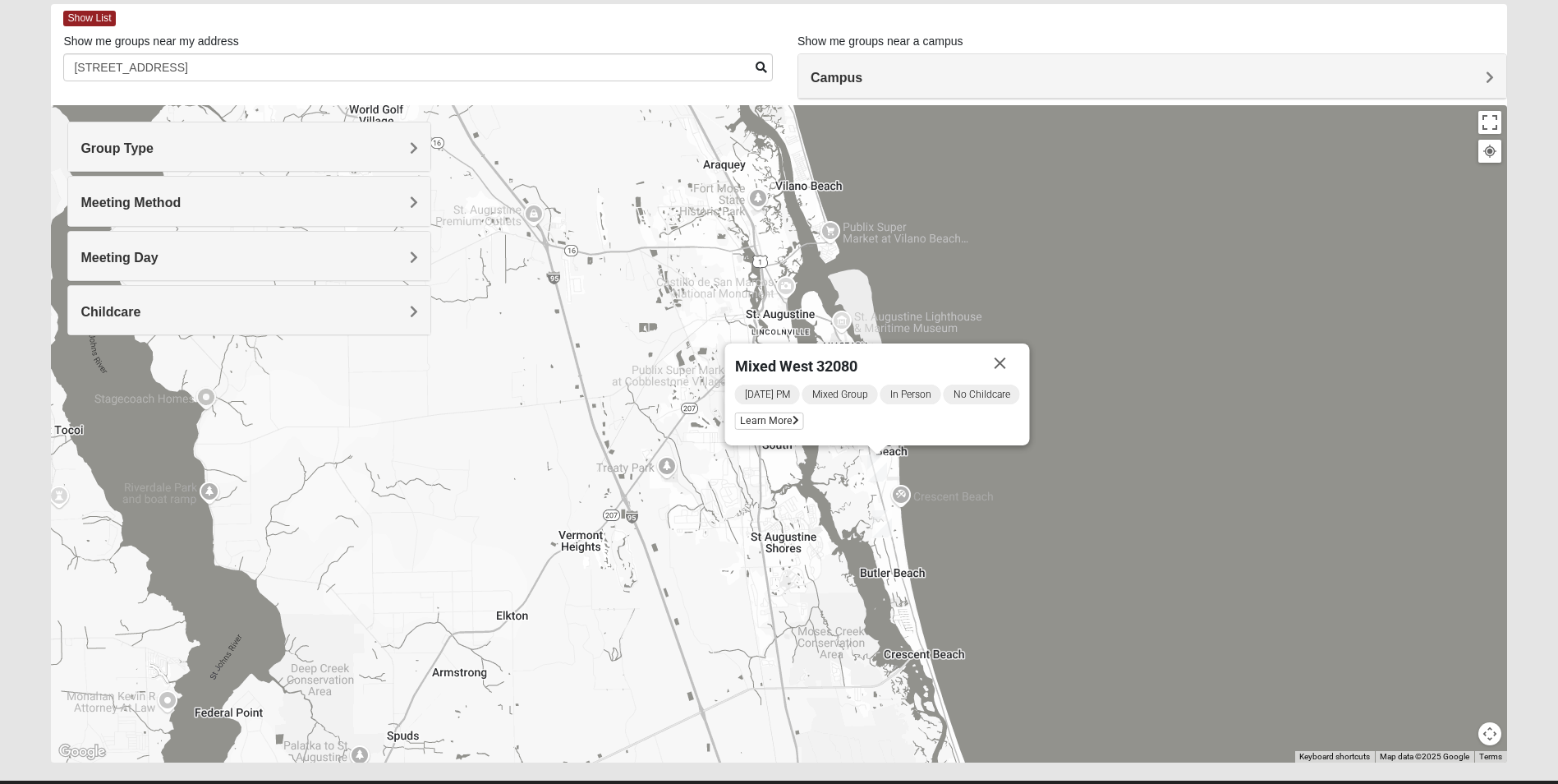
click at [880, 517] on img "Mixed Tant 32080" at bounding box center [882, 524] width 33 height 41
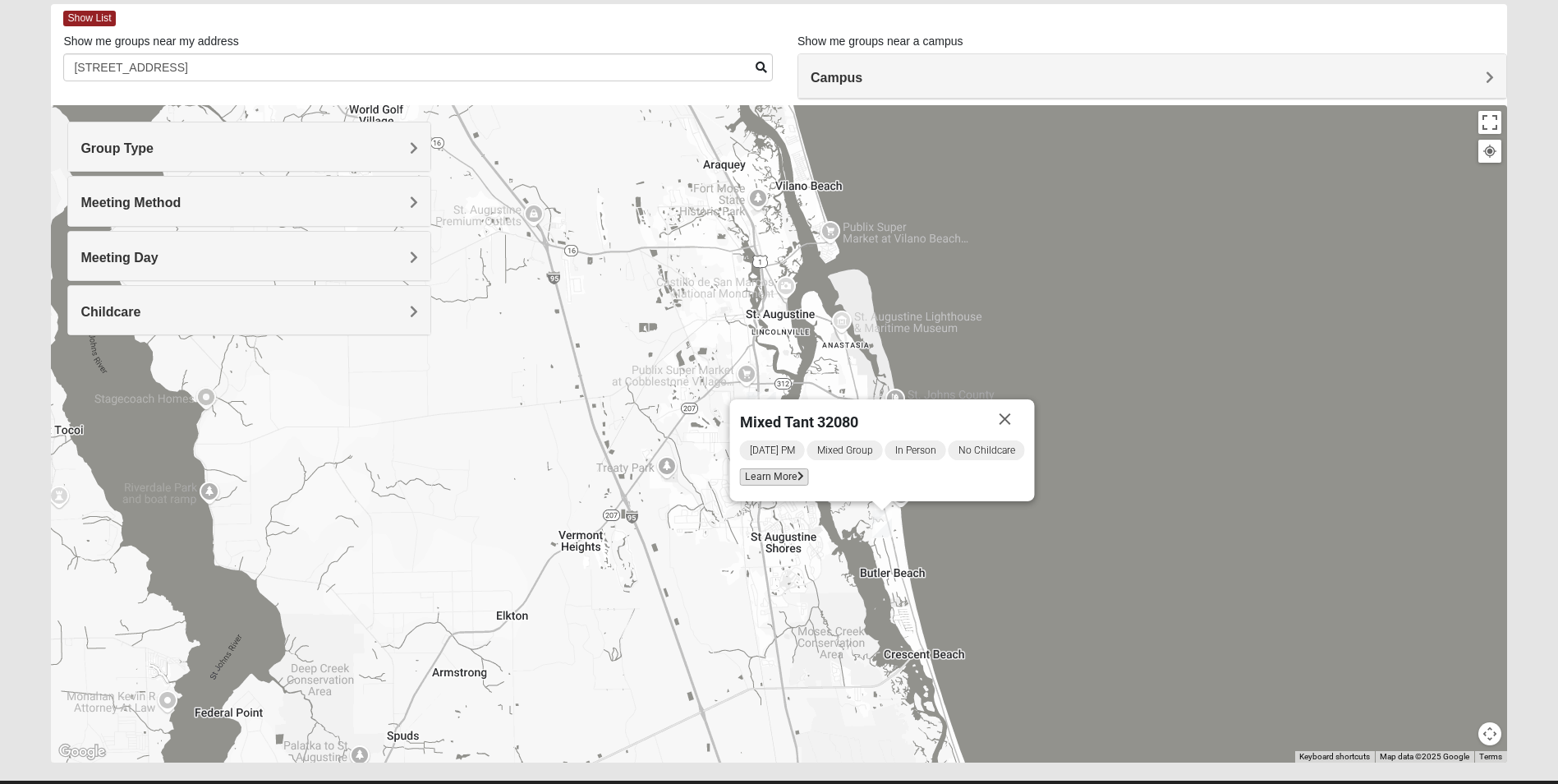
click at [769, 480] on span "Learn More" at bounding box center [775, 477] width 69 height 17
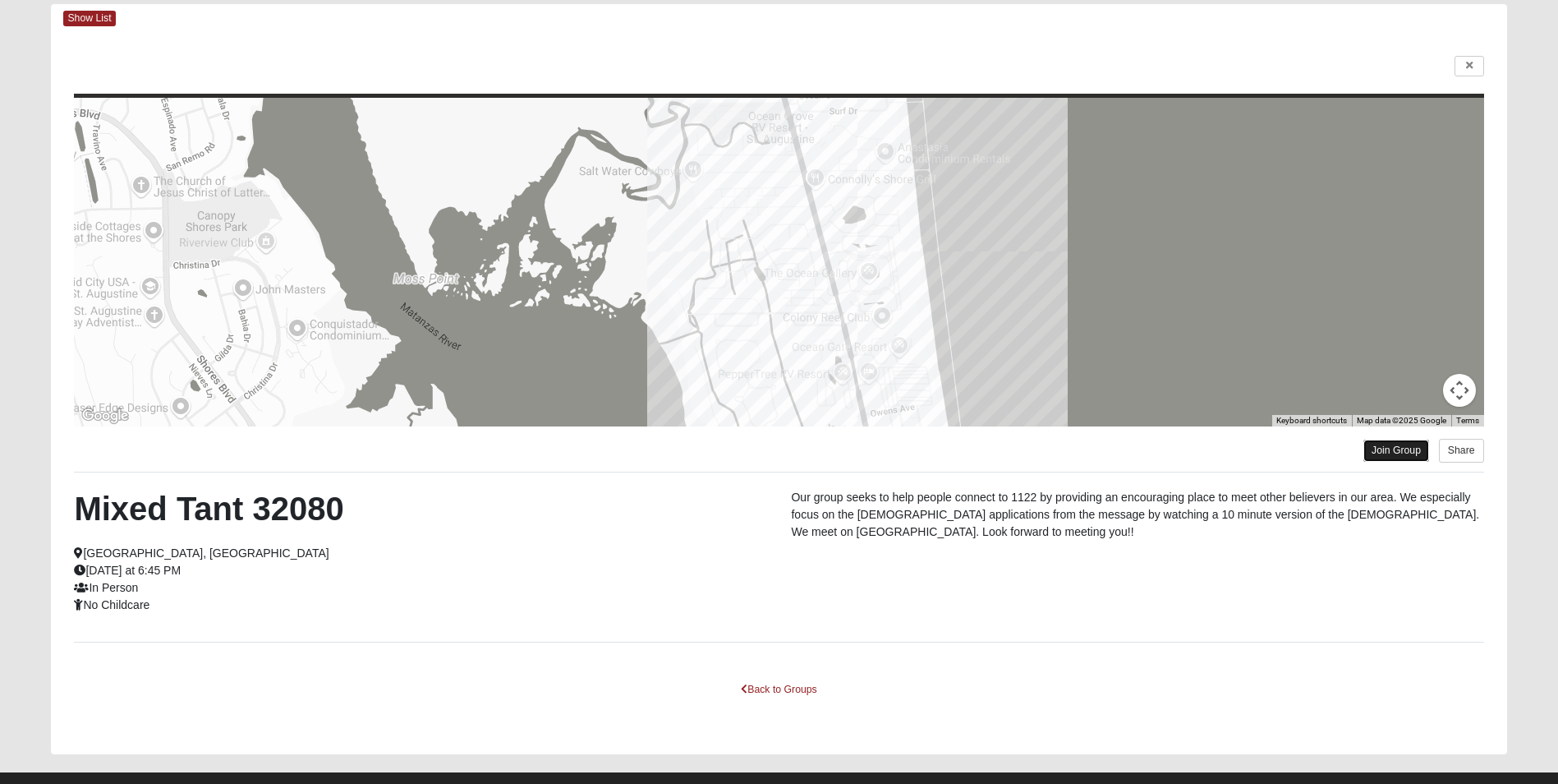
click at [1402, 447] on link "Join Group" at bounding box center [1396, 451] width 66 height 22
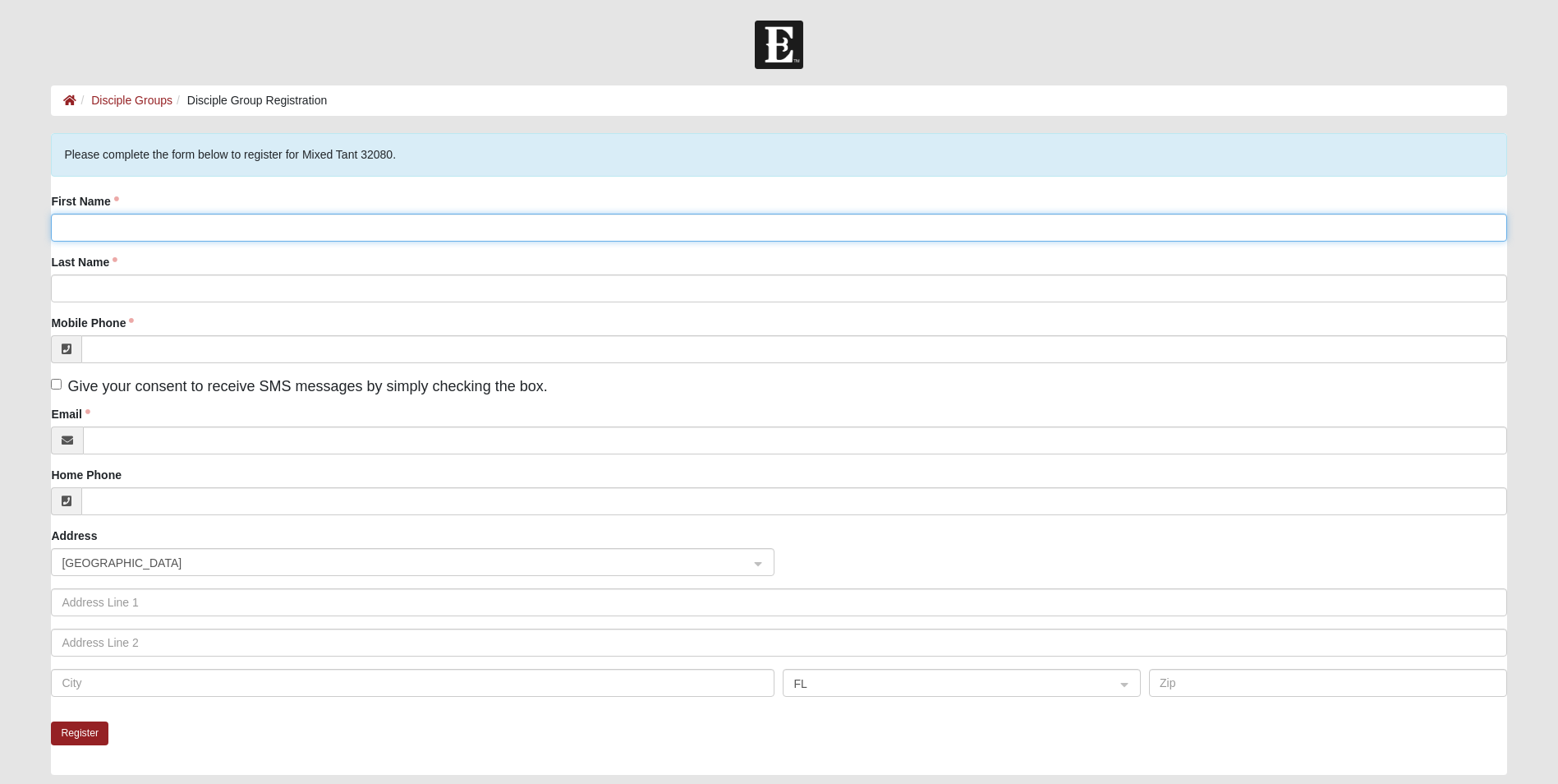
click at [353, 222] on input "First Name" at bounding box center [778, 228] width 1456 height 28
type input "Amber"
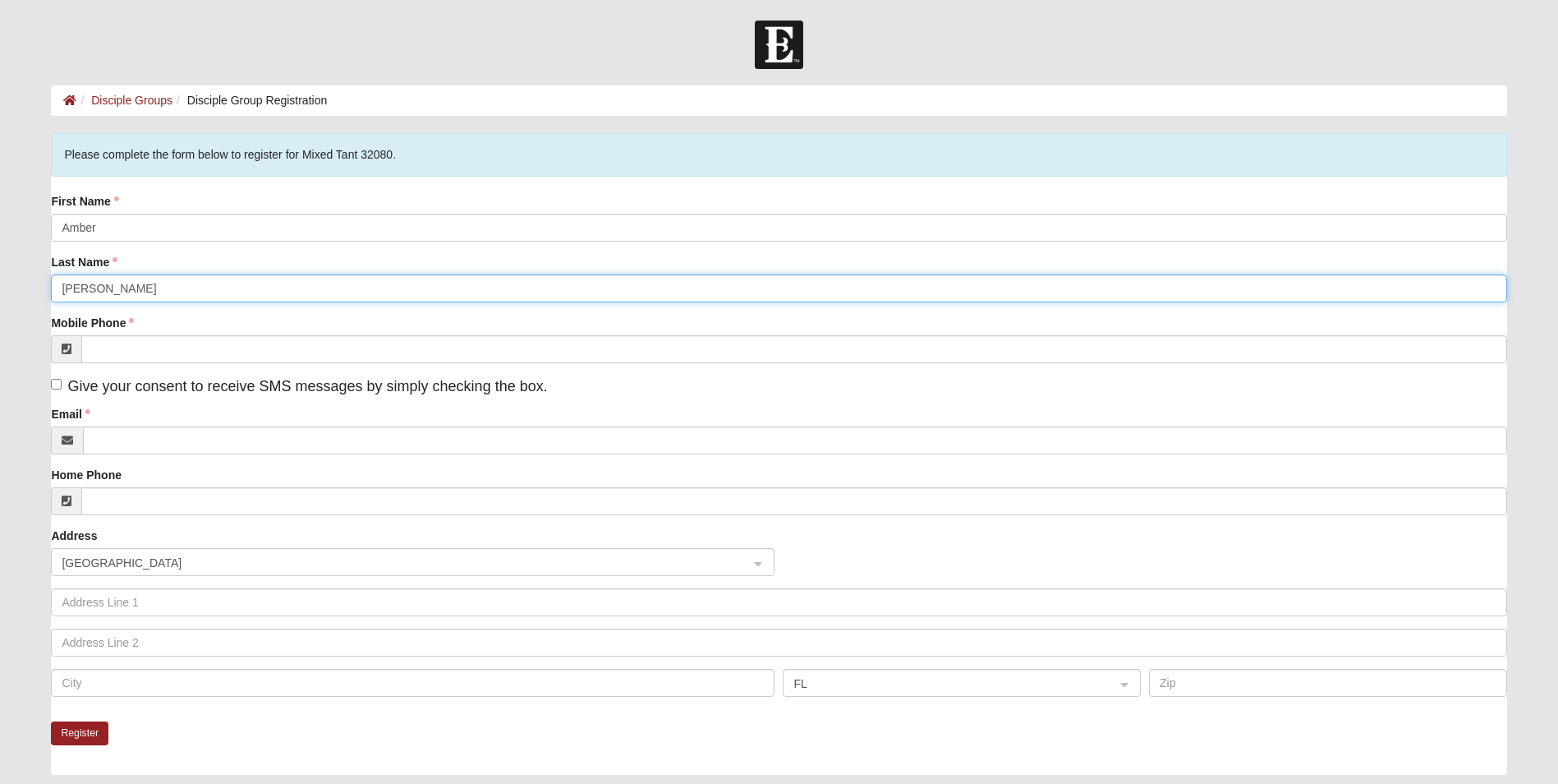
type input "[PERSON_NAME]"
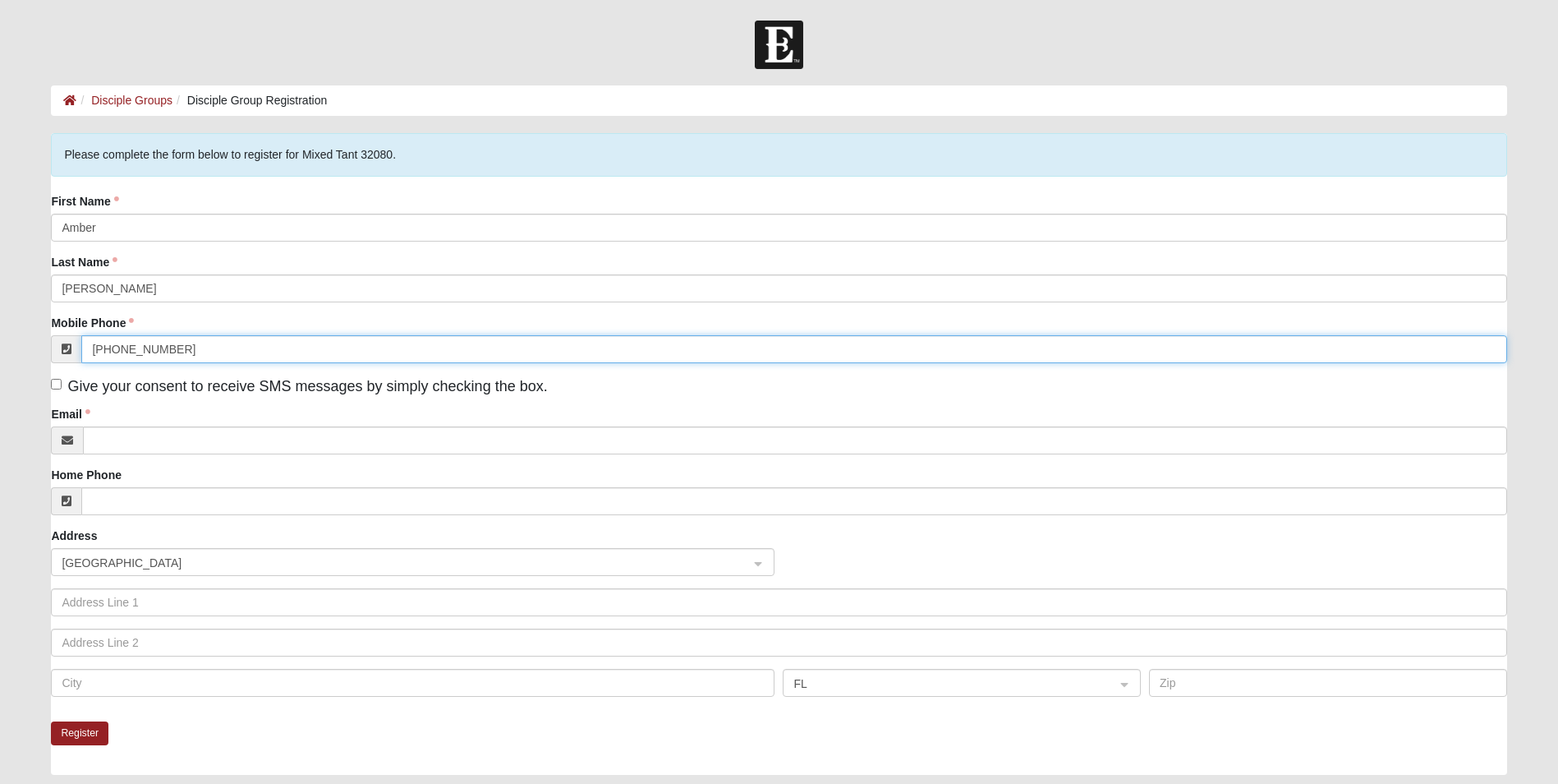
type input "[PHONE_NUMBER]"
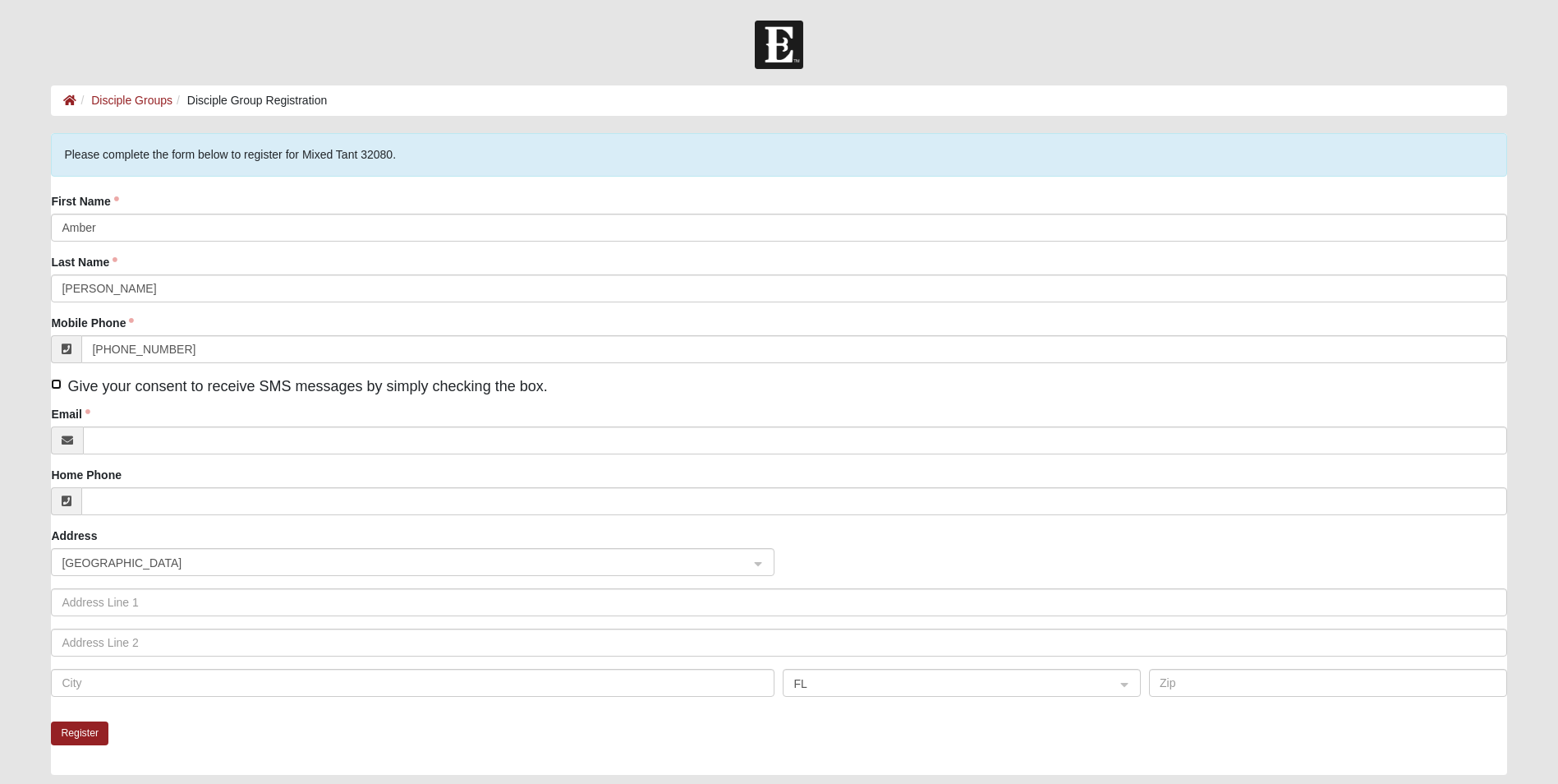
click at [58, 383] on input "Give your consent to receive SMS messages by simply checking the box." at bounding box center [56, 384] width 11 height 11
checkbox input "true"
click at [142, 447] on input "Email" at bounding box center [794, 440] width 1424 height 28
type input "[EMAIL_ADDRESS][DOMAIN_NAME]"
type input "[STREET_ADDRESS]"
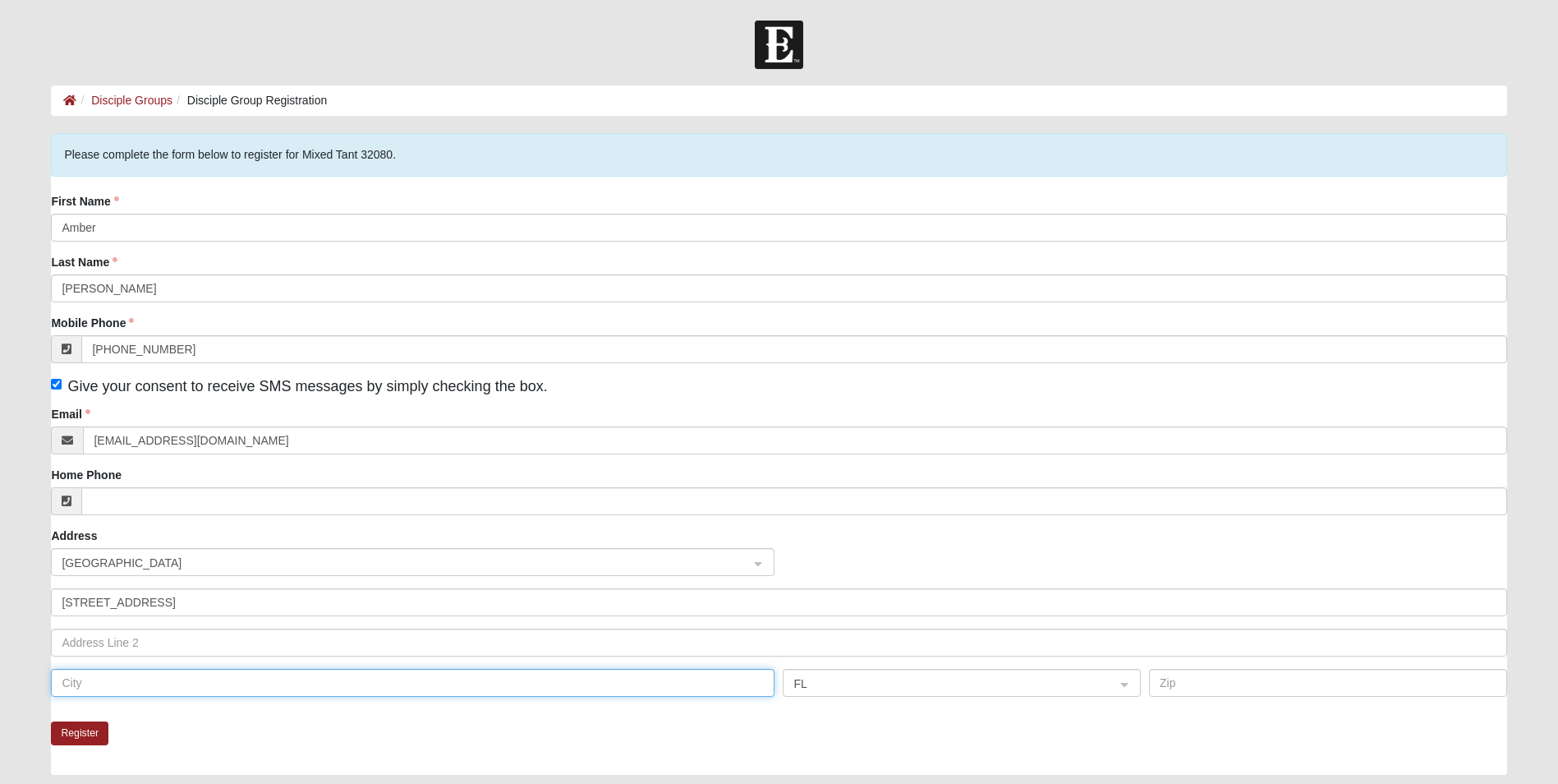
type input "SAINT AUGUSTINE"
type input "32086"
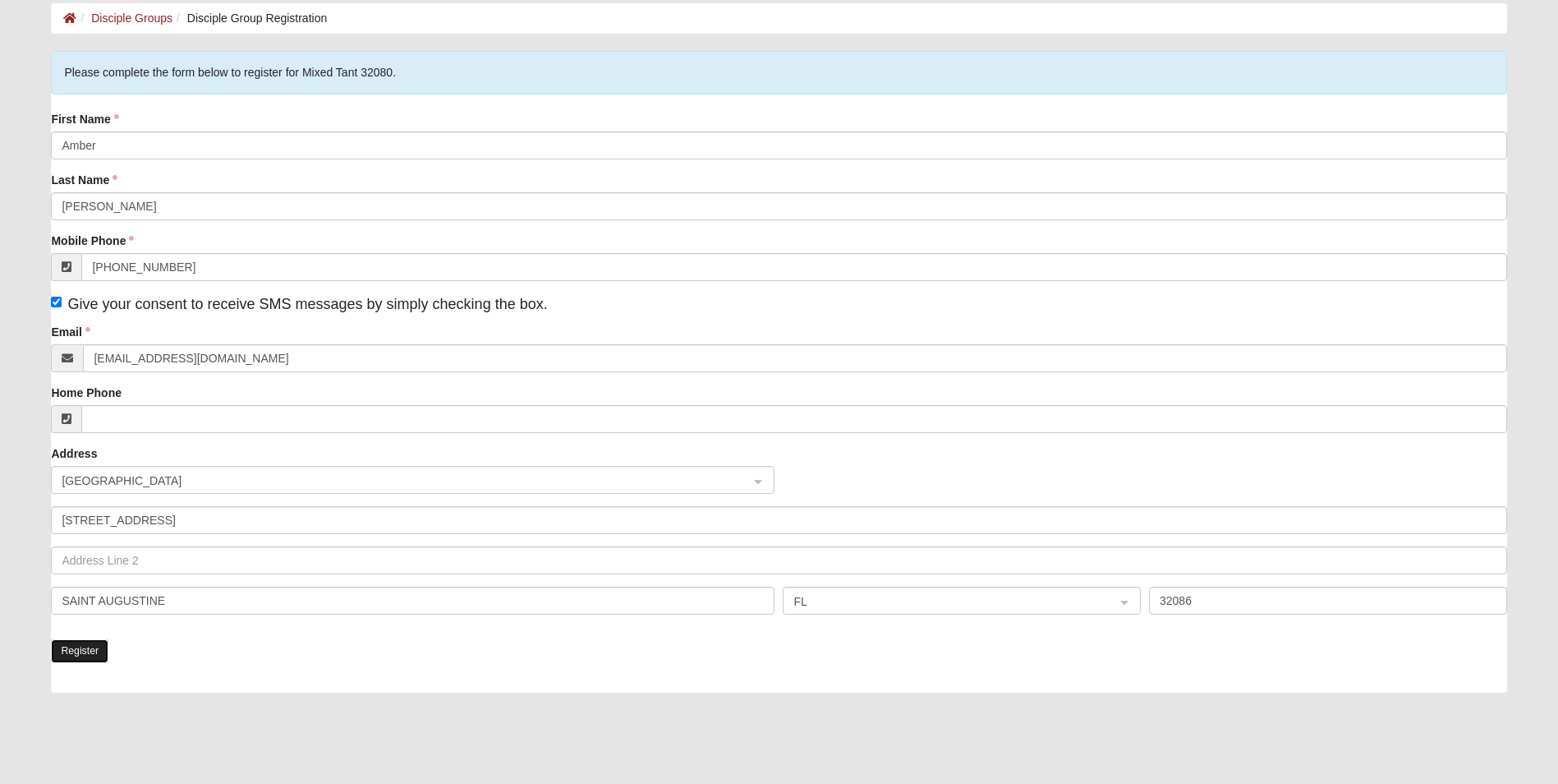
click at [73, 653] on button "Register" at bounding box center [80, 651] width 58 height 24
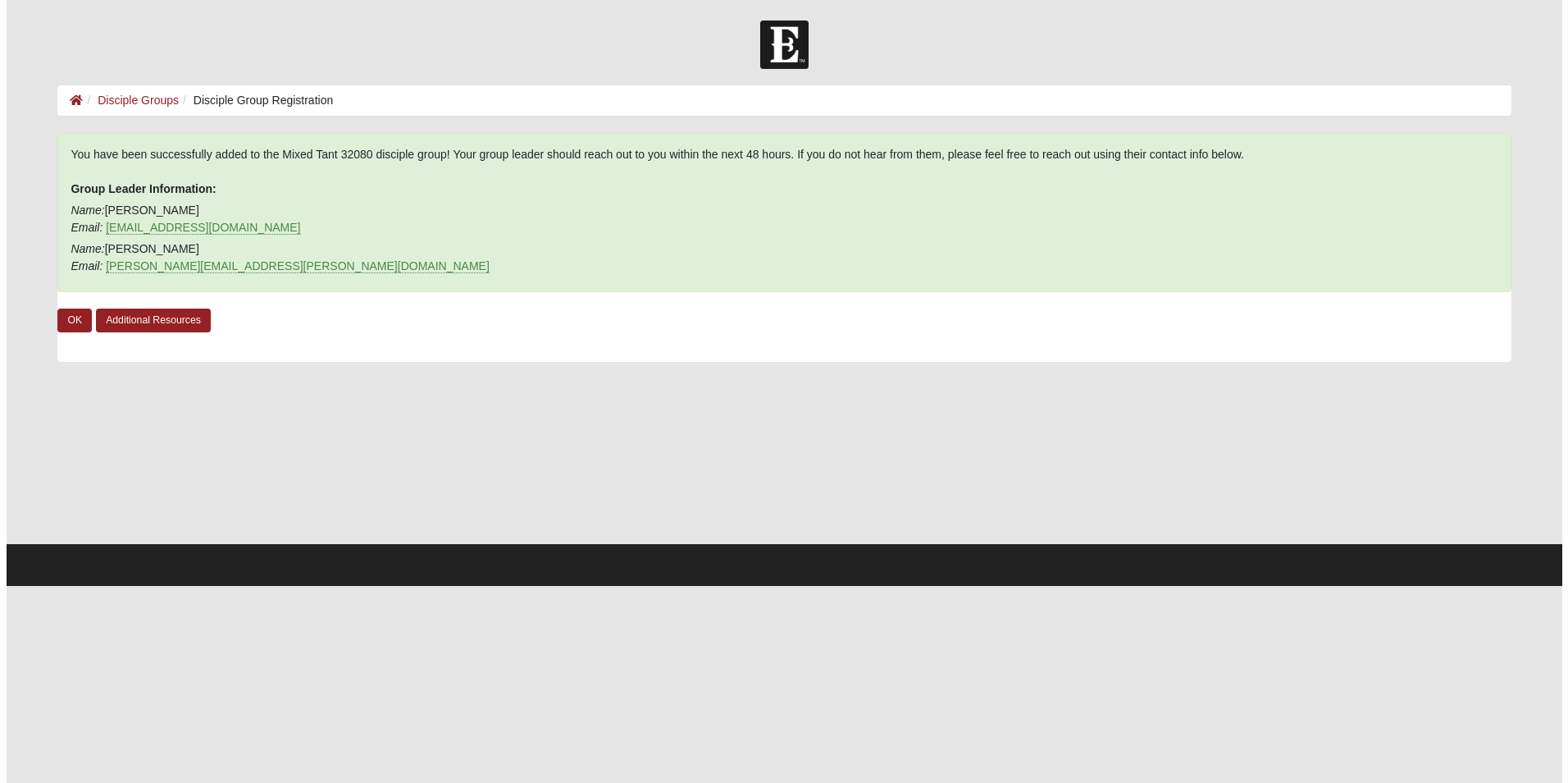
scroll to position [0, 0]
